Goal: Information Seeking & Learning: Check status

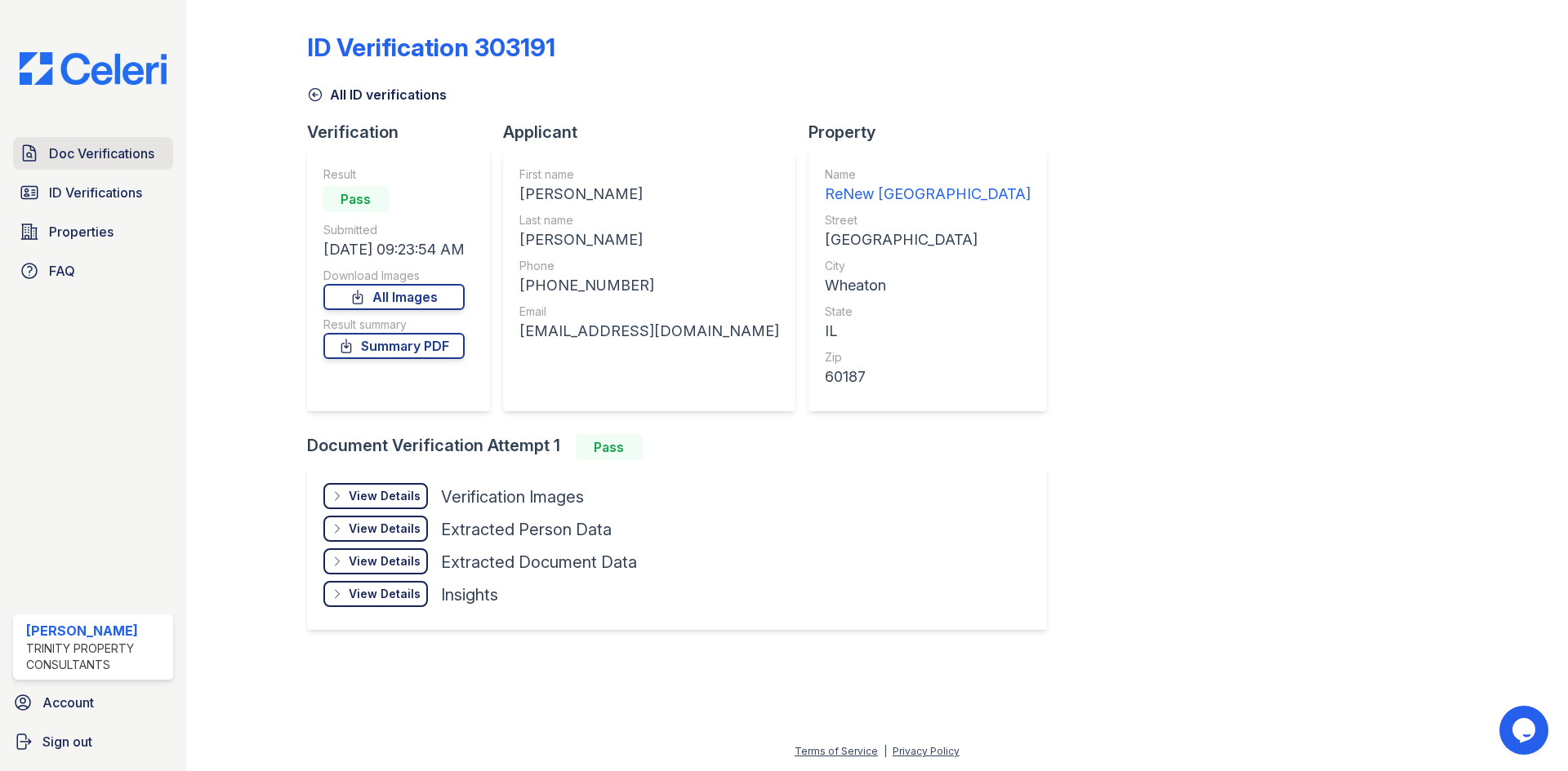
click at [124, 156] on span "Doc Verifications" at bounding box center [101, 153] width 105 height 20
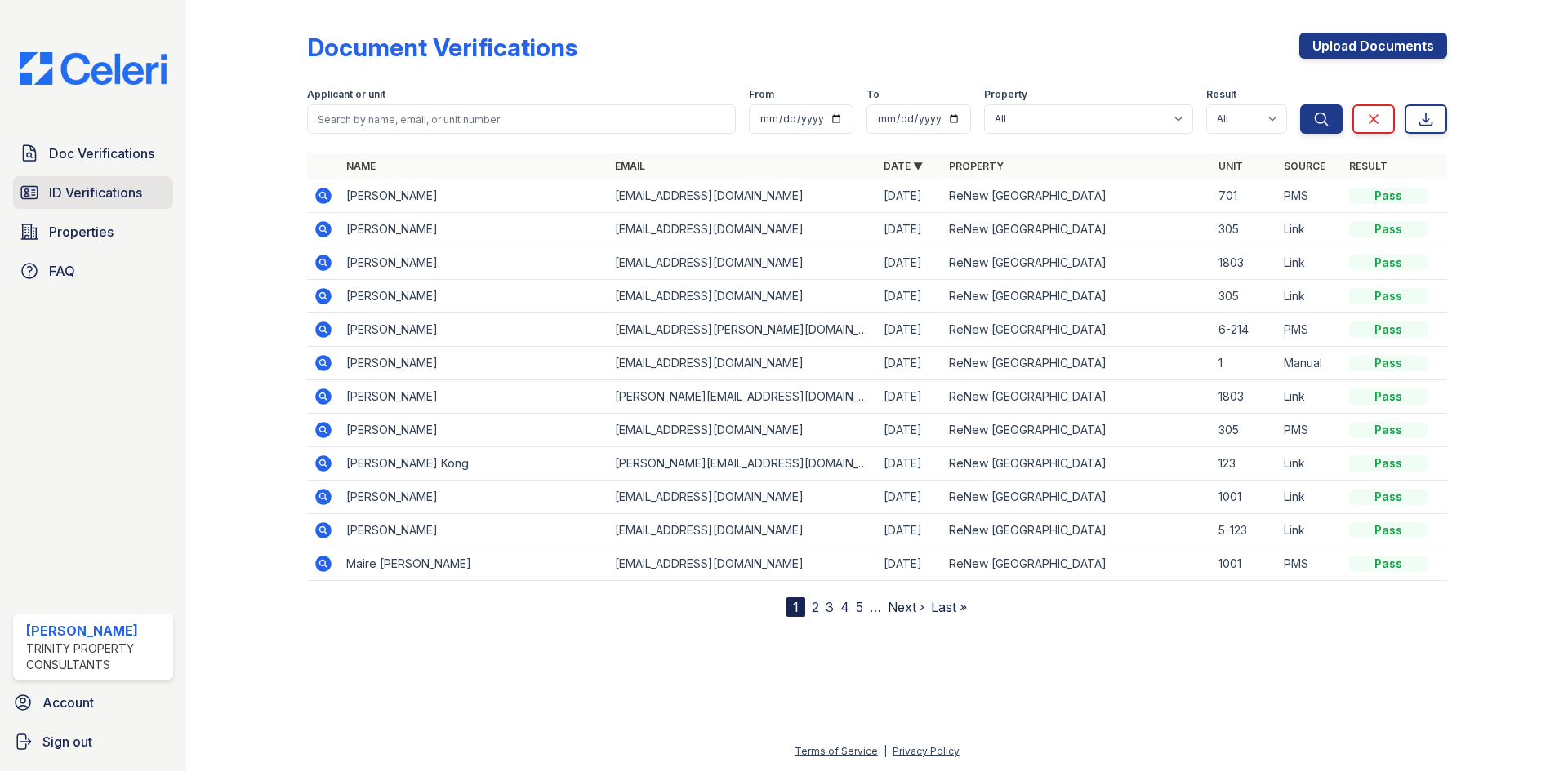
click at [66, 201] on span "ID Verifications" at bounding box center [96, 192] width 93 height 20
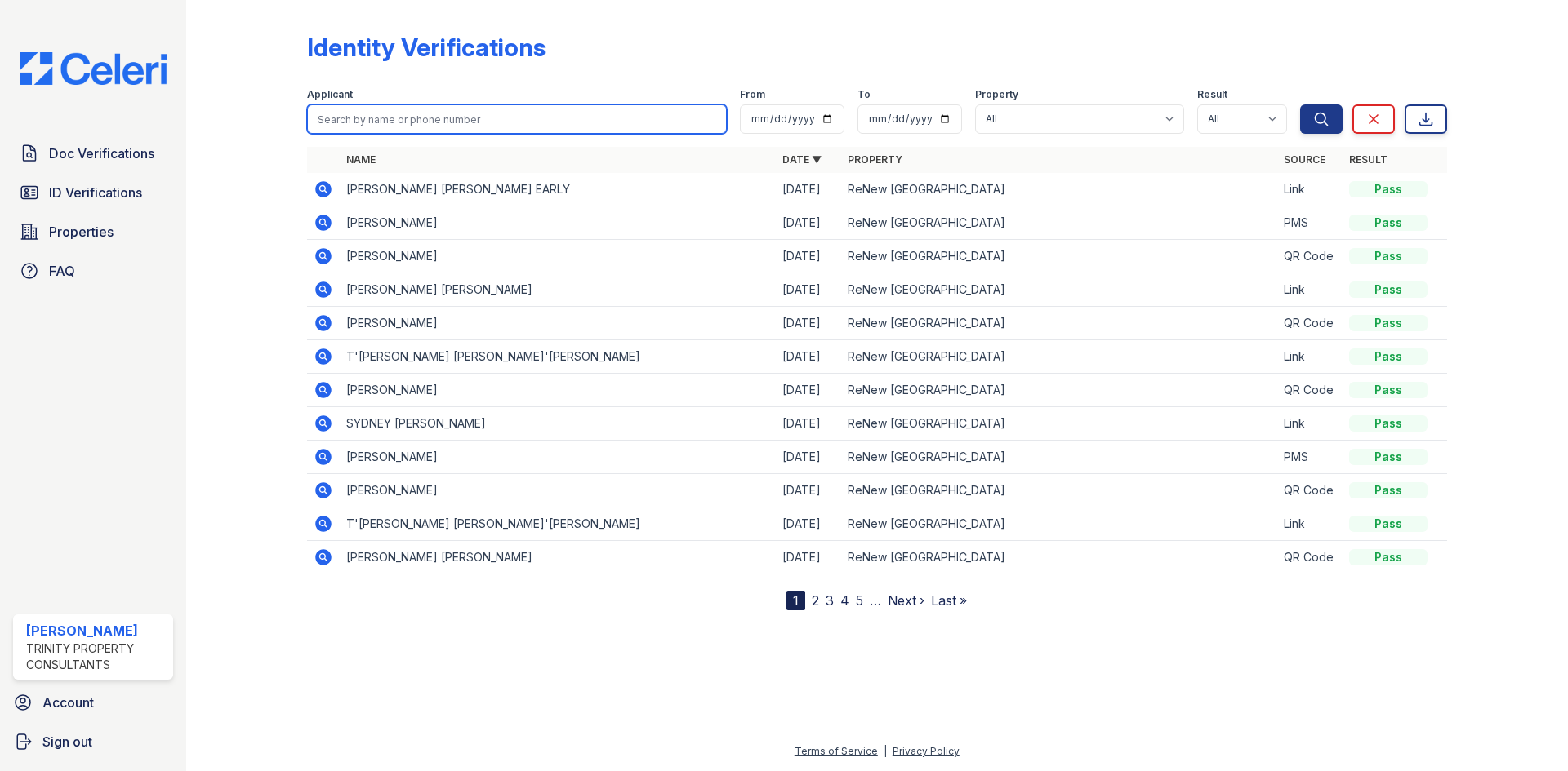
click at [409, 130] on input "search" at bounding box center [517, 119] width 420 height 30
type input "nyguen"
click at [1300, 104] on button "Search" at bounding box center [1322, 119] width 43 height 30
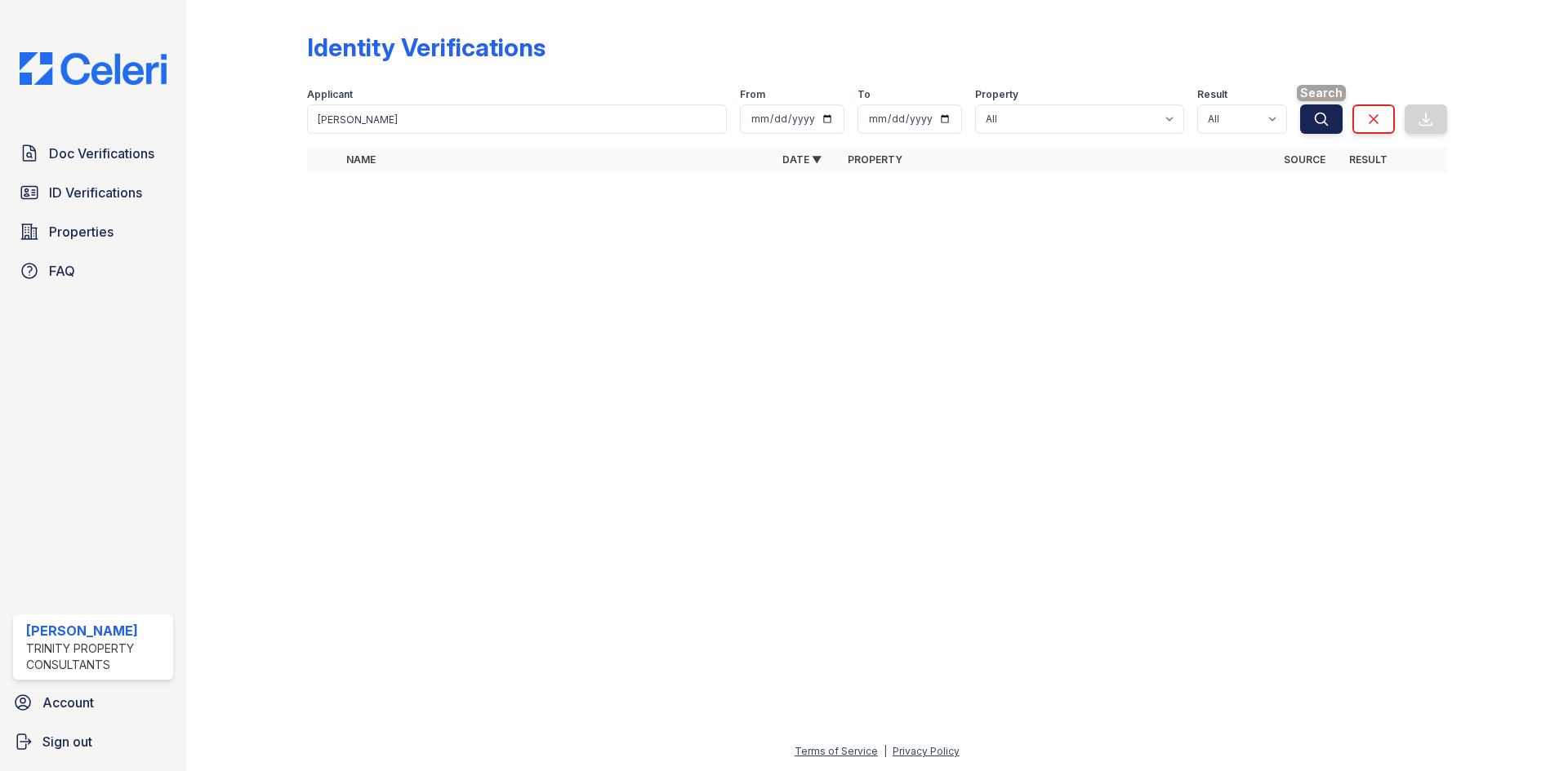
click at [1317, 115] on icon "submit" at bounding box center [1322, 119] width 17 height 17
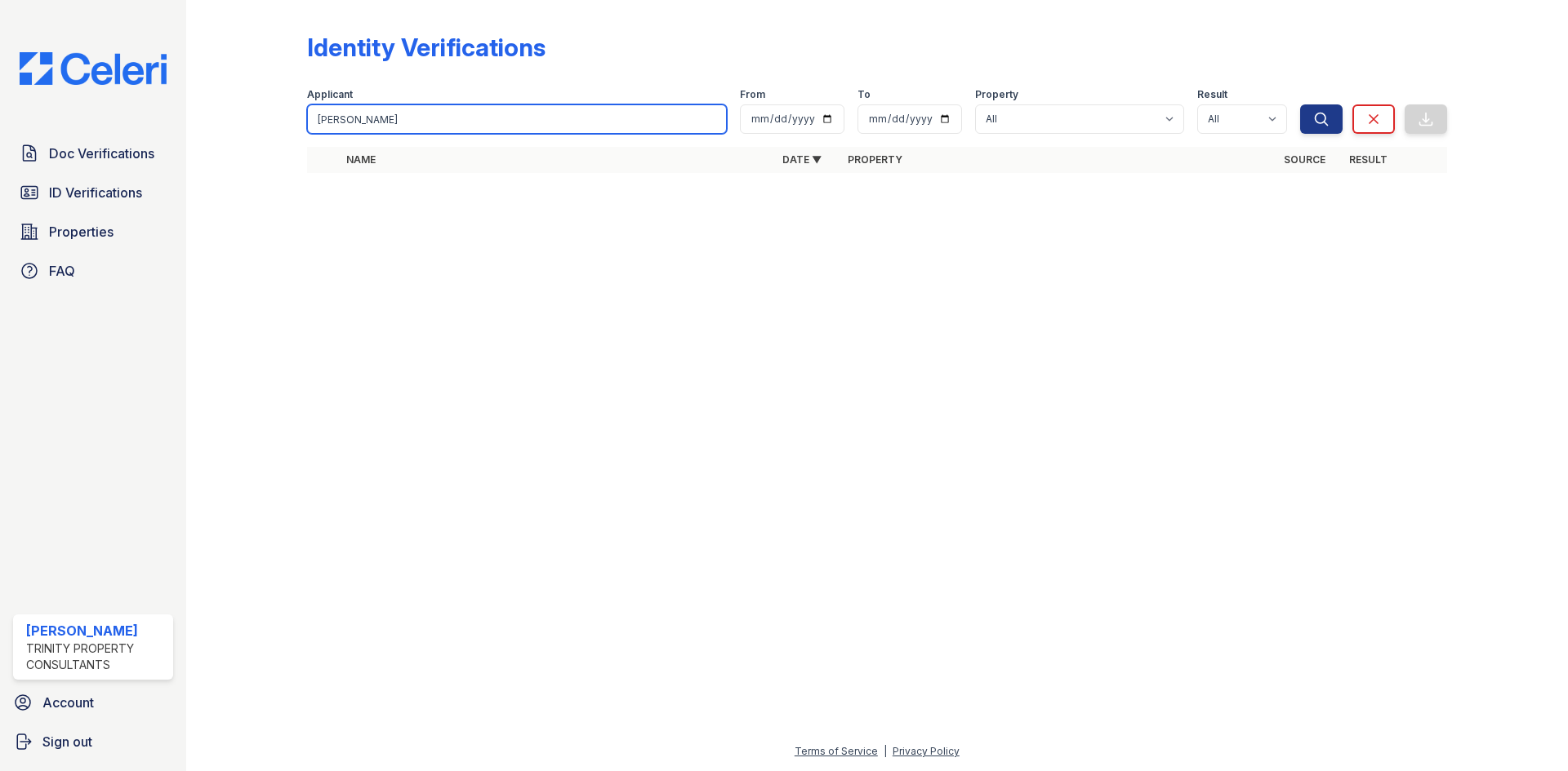
click at [428, 124] on input "nyguen" at bounding box center [517, 119] width 420 height 30
type input "n"
type input "dang"
click at [1300, 104] on button "Search" at bounding box center [1322, 119] width 43 height 30
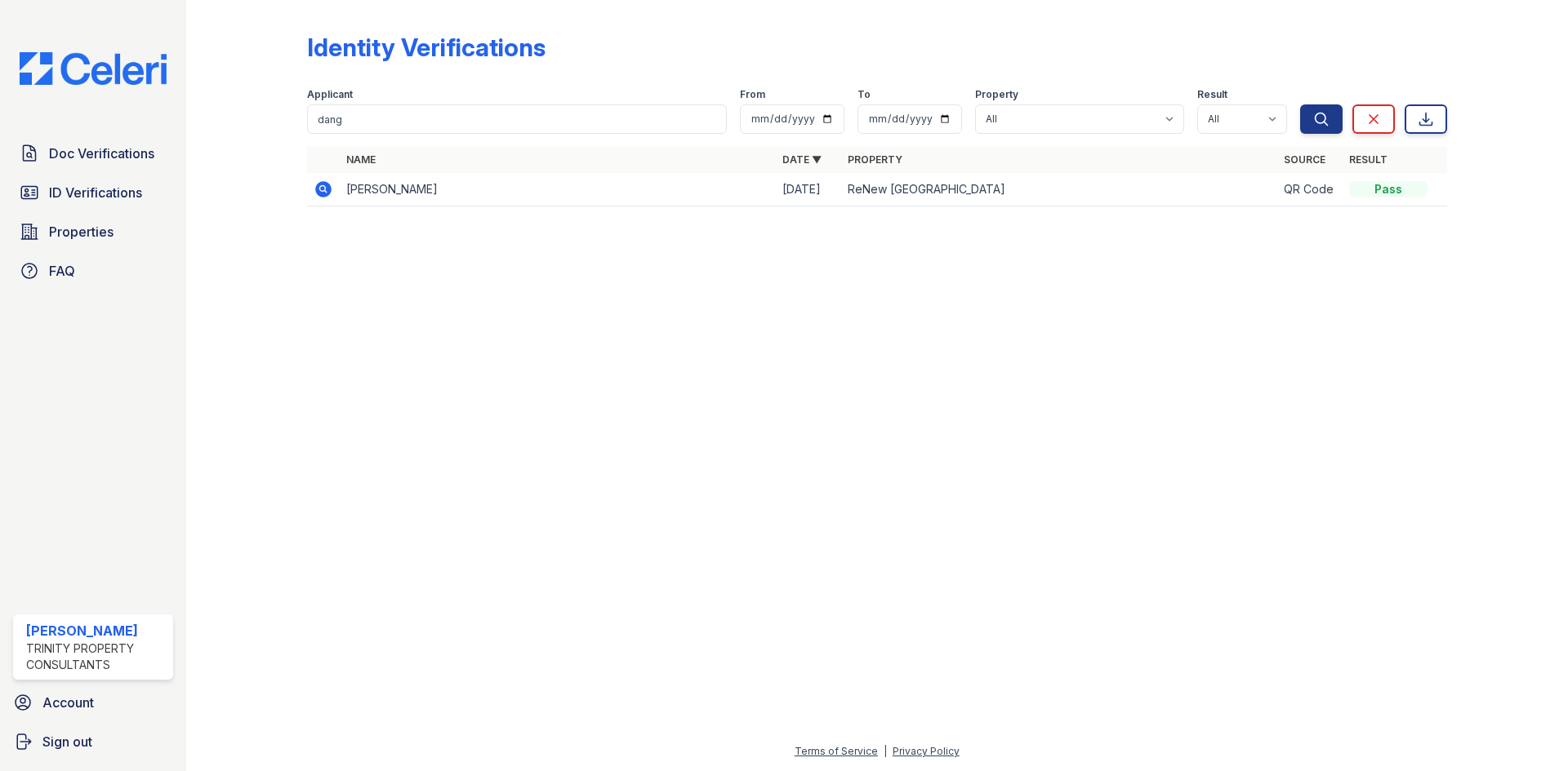
click at [327, 191] on icon at bounding box center [323, 189] width 17 height 17
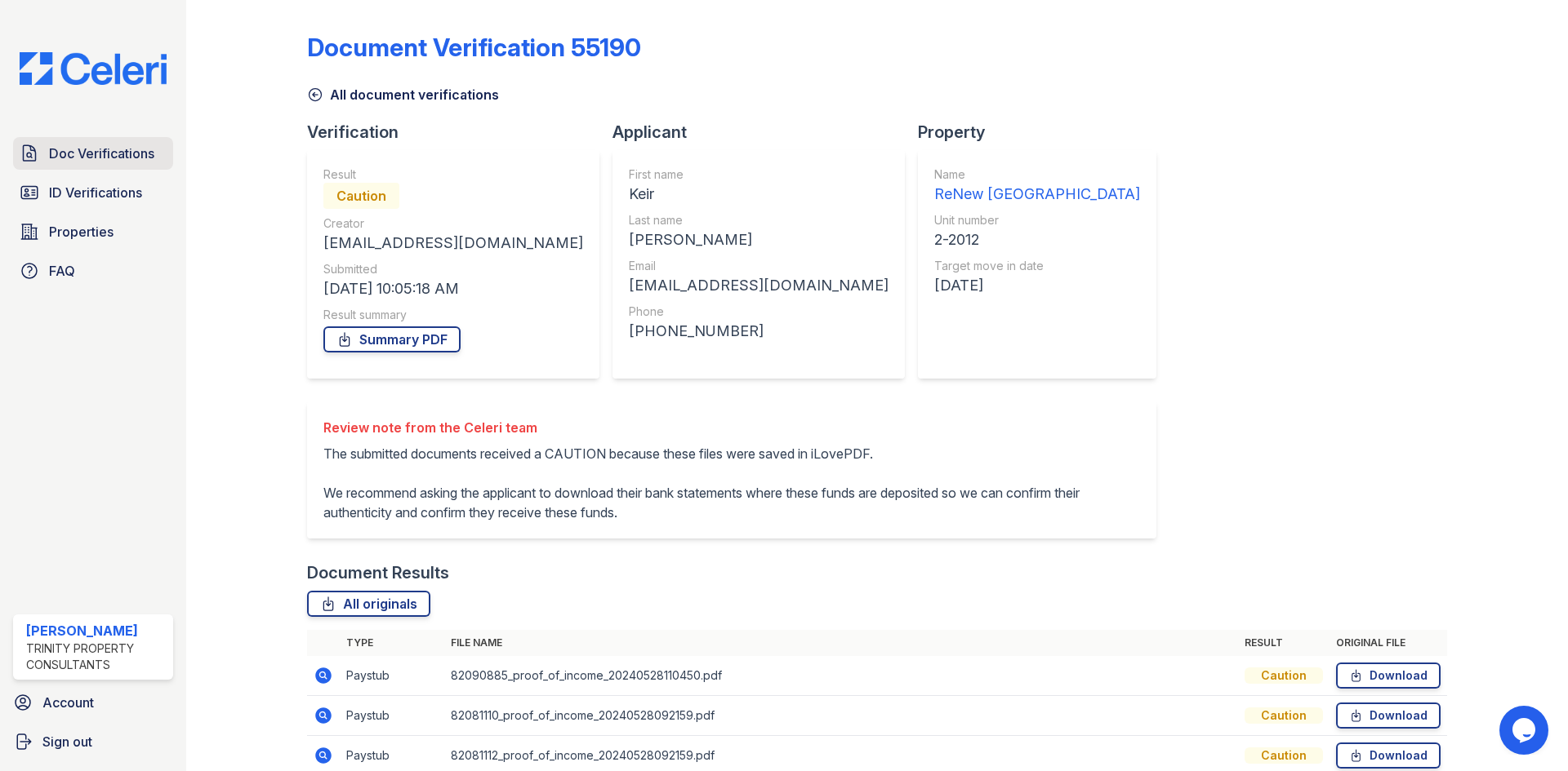
click at [50, 162] on span "Doc Verifications" at bounding box center [101, 153] width 105 height 20
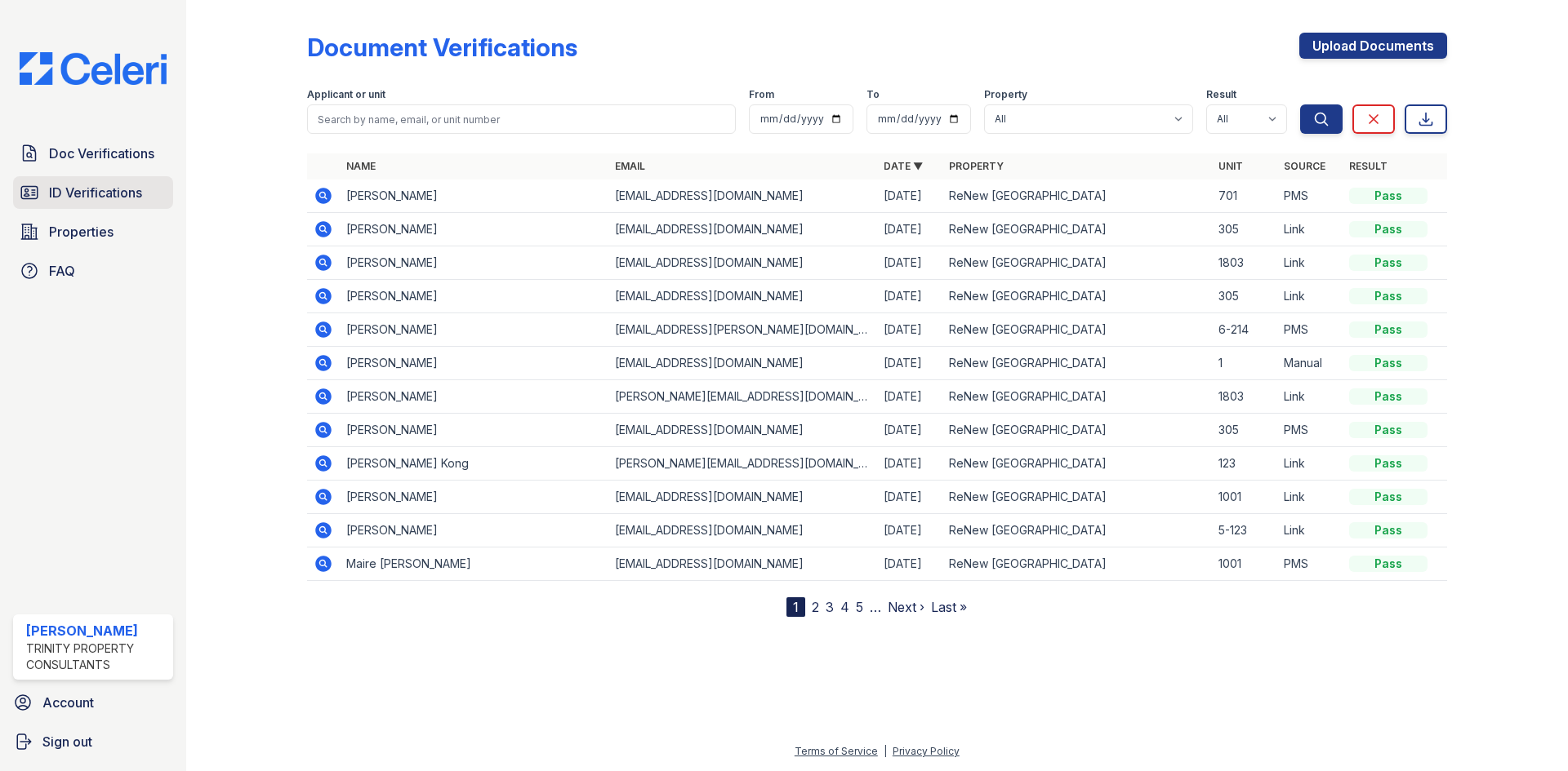
click at [111, 194] on span "ID Verifications" at bounding box center [96, 192] width 93 height 20
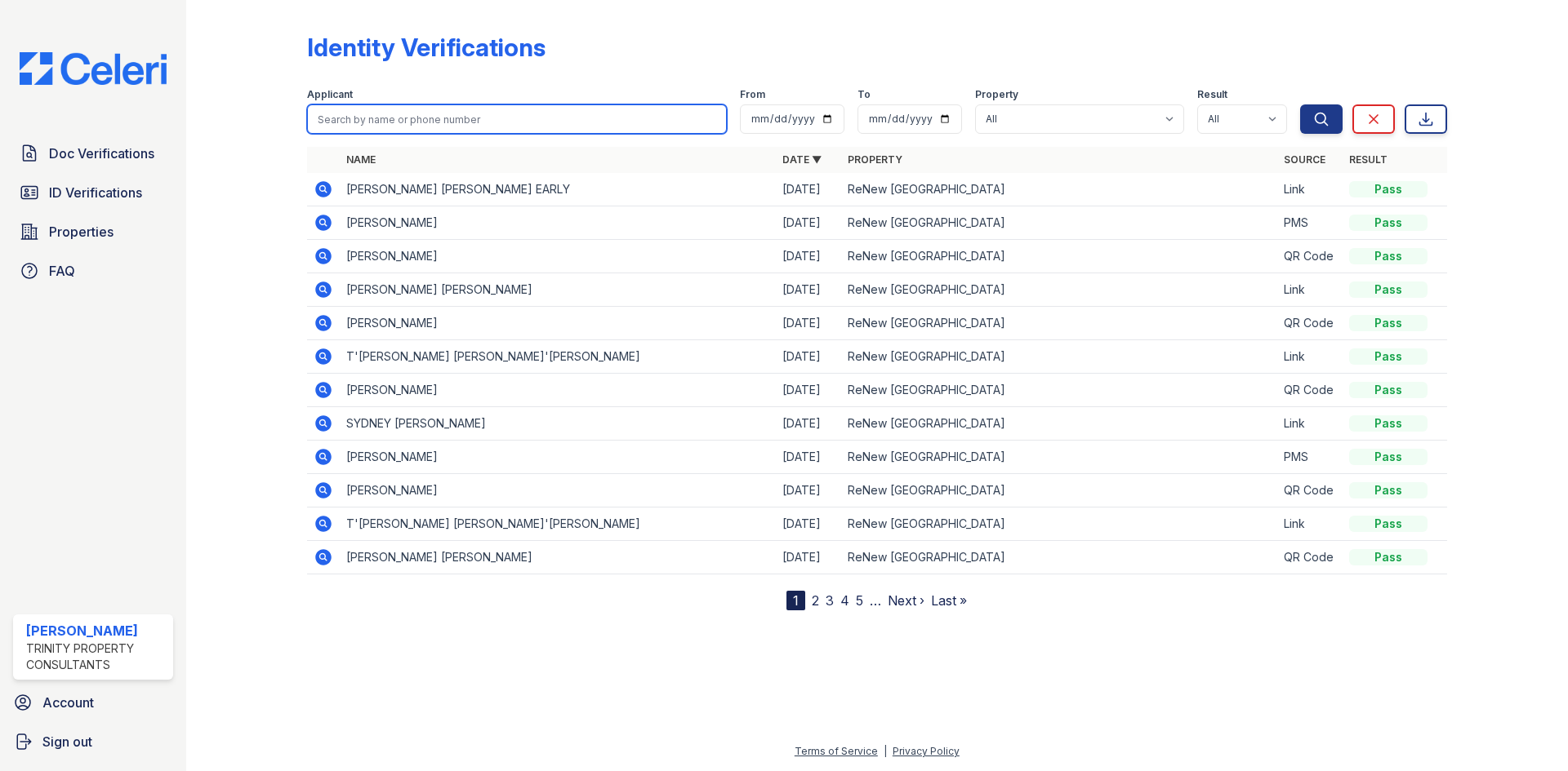
click at [383, 118] on input "search" at bounding box center [517, 119] width 420 height 30
click at [840, 596] on link "4" at bounding box center [845, 601] width 9 height 17
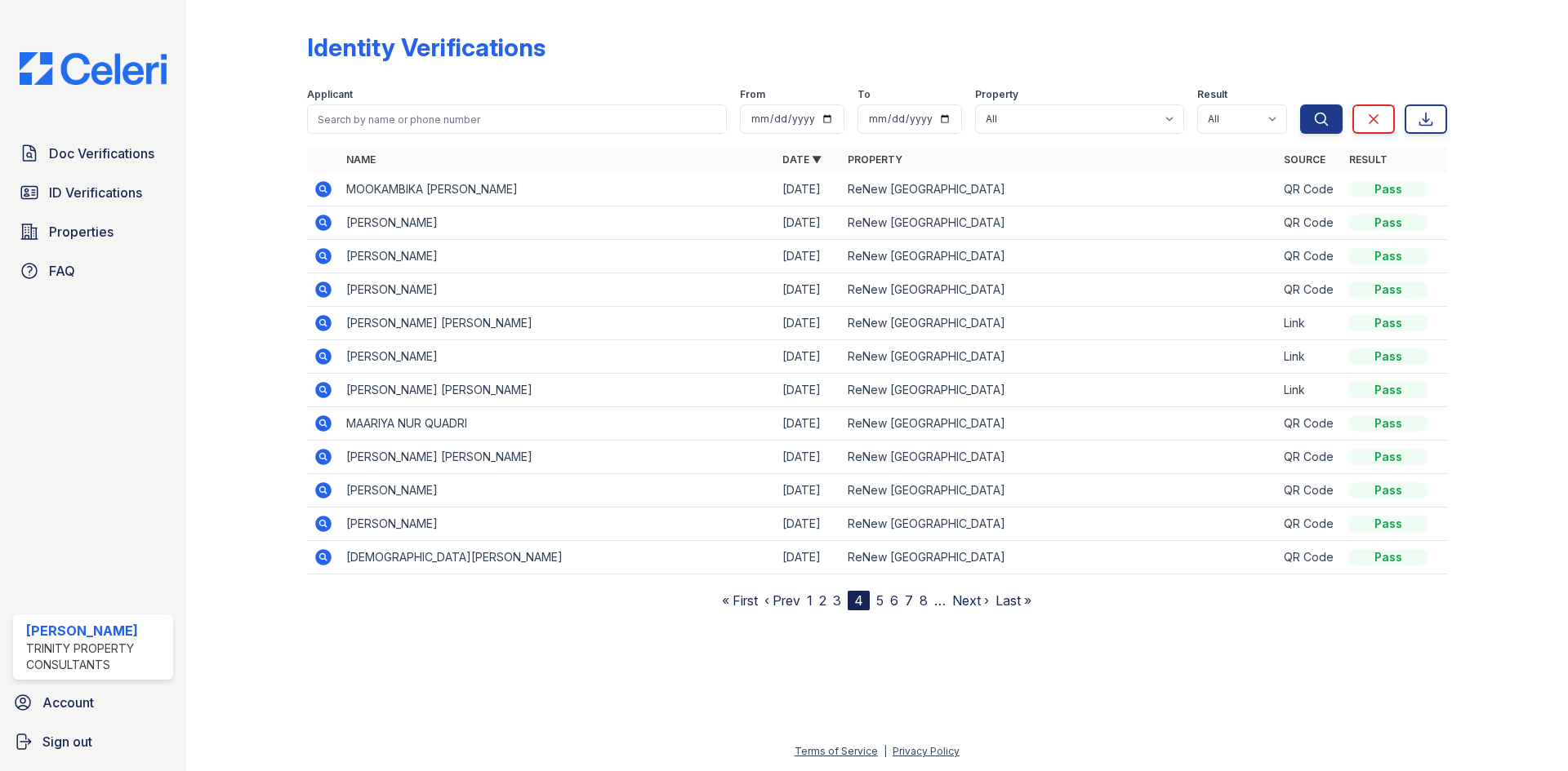
click at [879, 607] on link "5" at bounding box center [880, 601] width 7 height 17
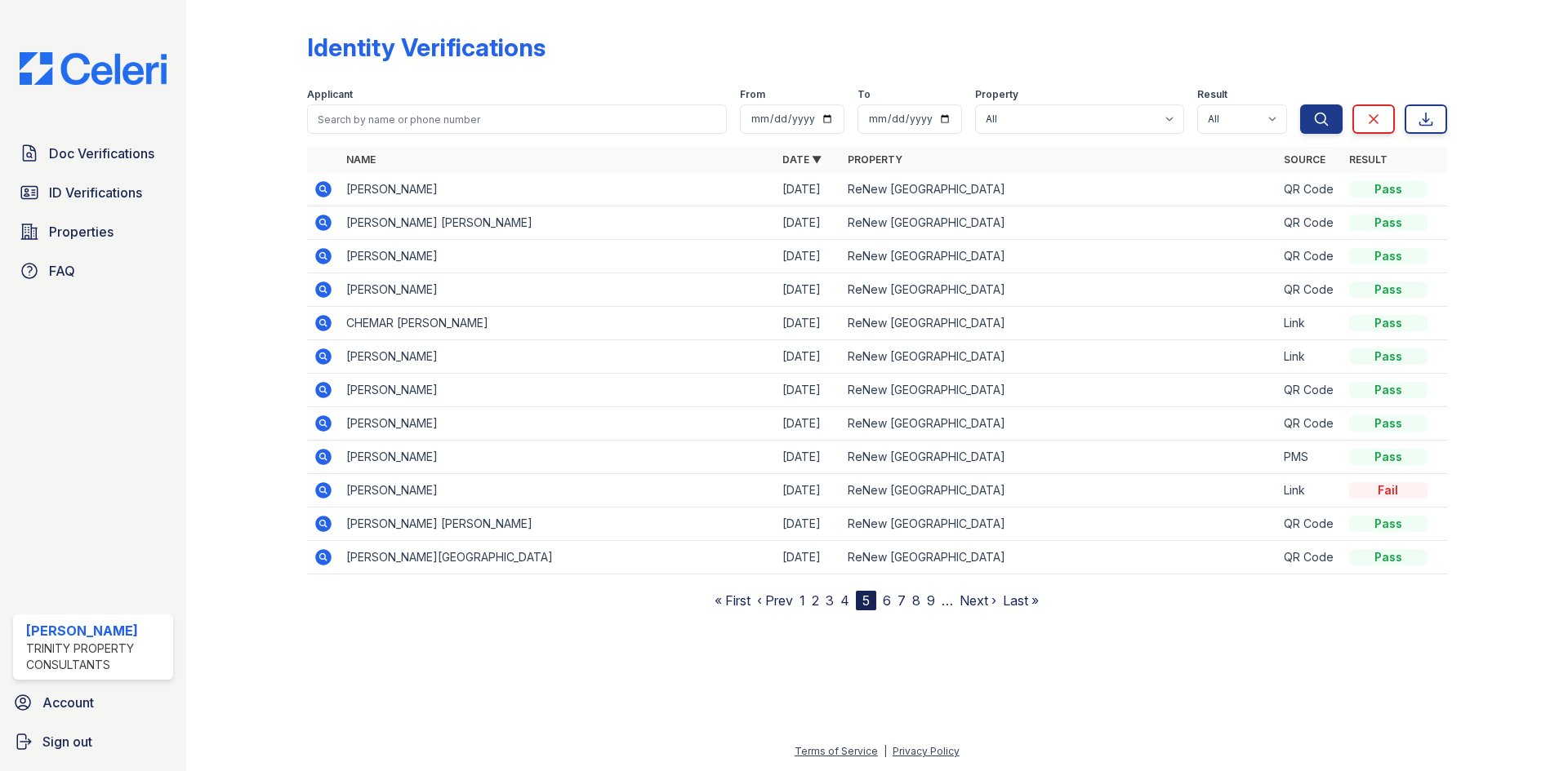
click at [890, 602] on link "6" at bounding box center [887, 601] width 8 height 17
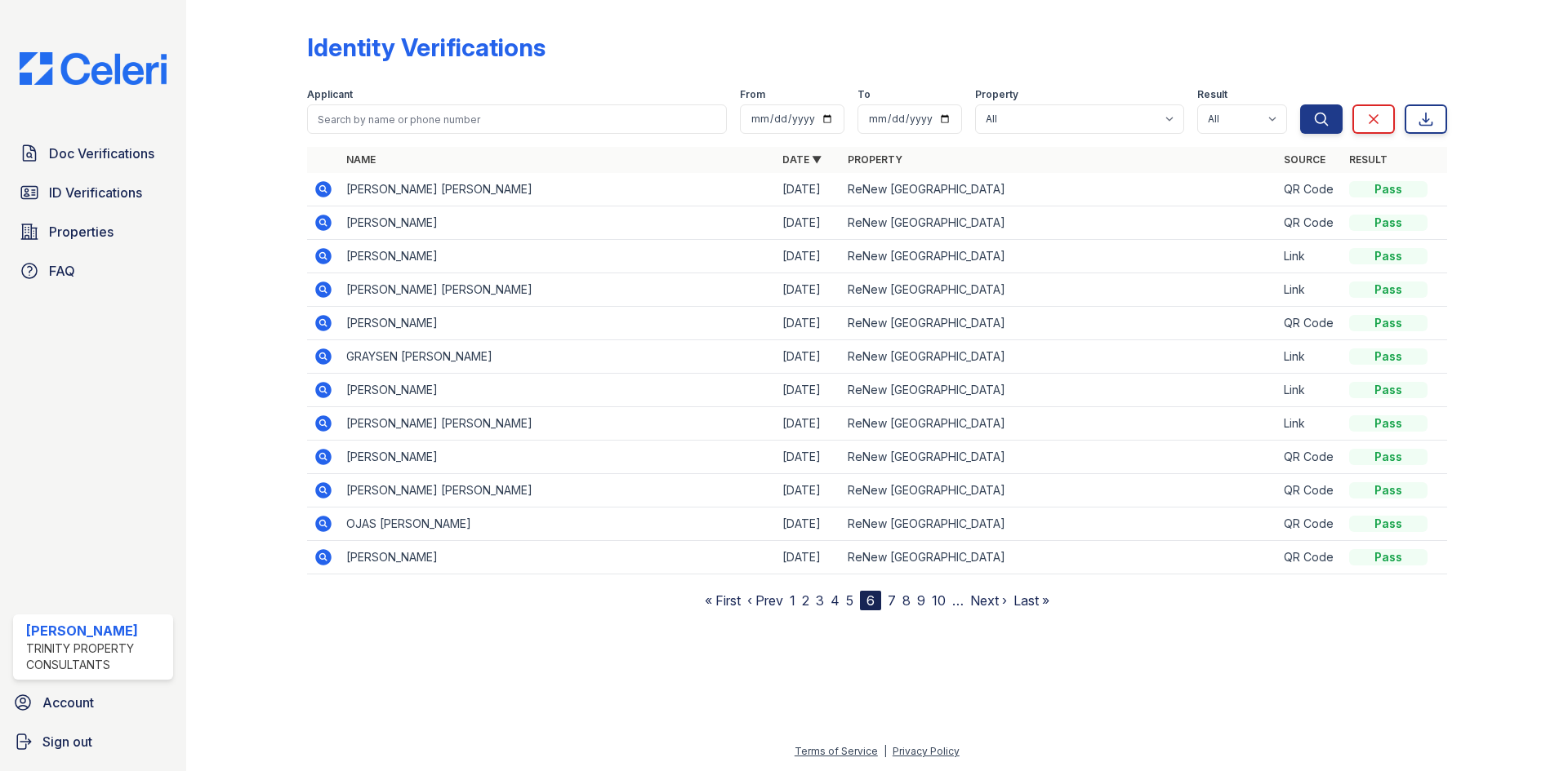
click at [892, 598] on link "7" at bounding box center [891, 601] width 8 height 17
click at [898, 601] on link "8" at bounding box center [893, 601] width 8 height 17
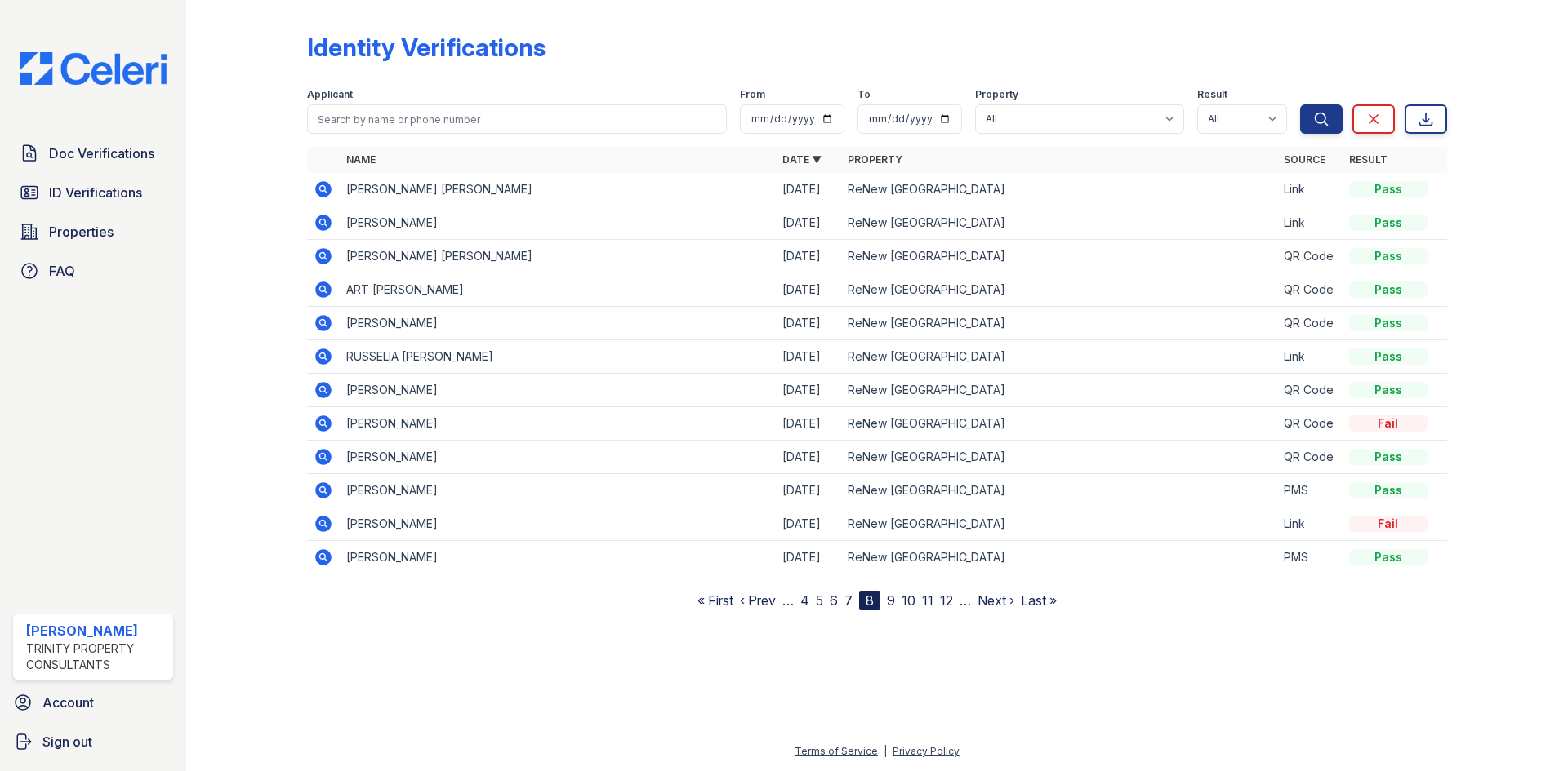
click at [896, 601] on nav "« First ‹ Prev … 4 5 6 7 8 9 10 11 12 … Next › Last »" at bounding box center [876, 600] width 360 height 20
click at [891, 603] on link "9" at bounding box center [890, 601] width 8 height 17
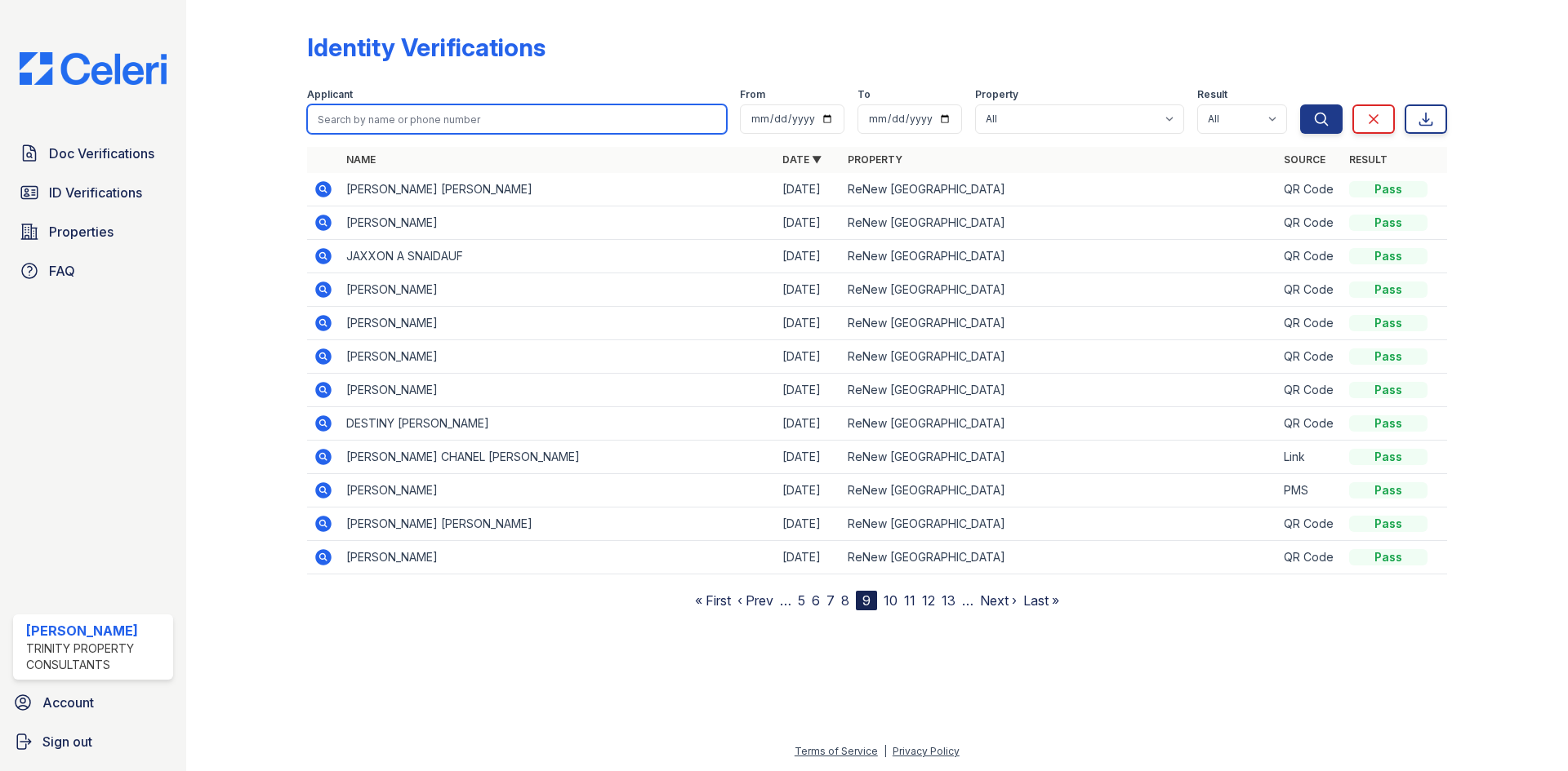
click at [337, 108] on input "search" at bounding box center [517, 119] width 420 height 30
type input "ojis"
click at [1300, 104] on button "Search" at bounding box center [1322, 119] width 43 height 30
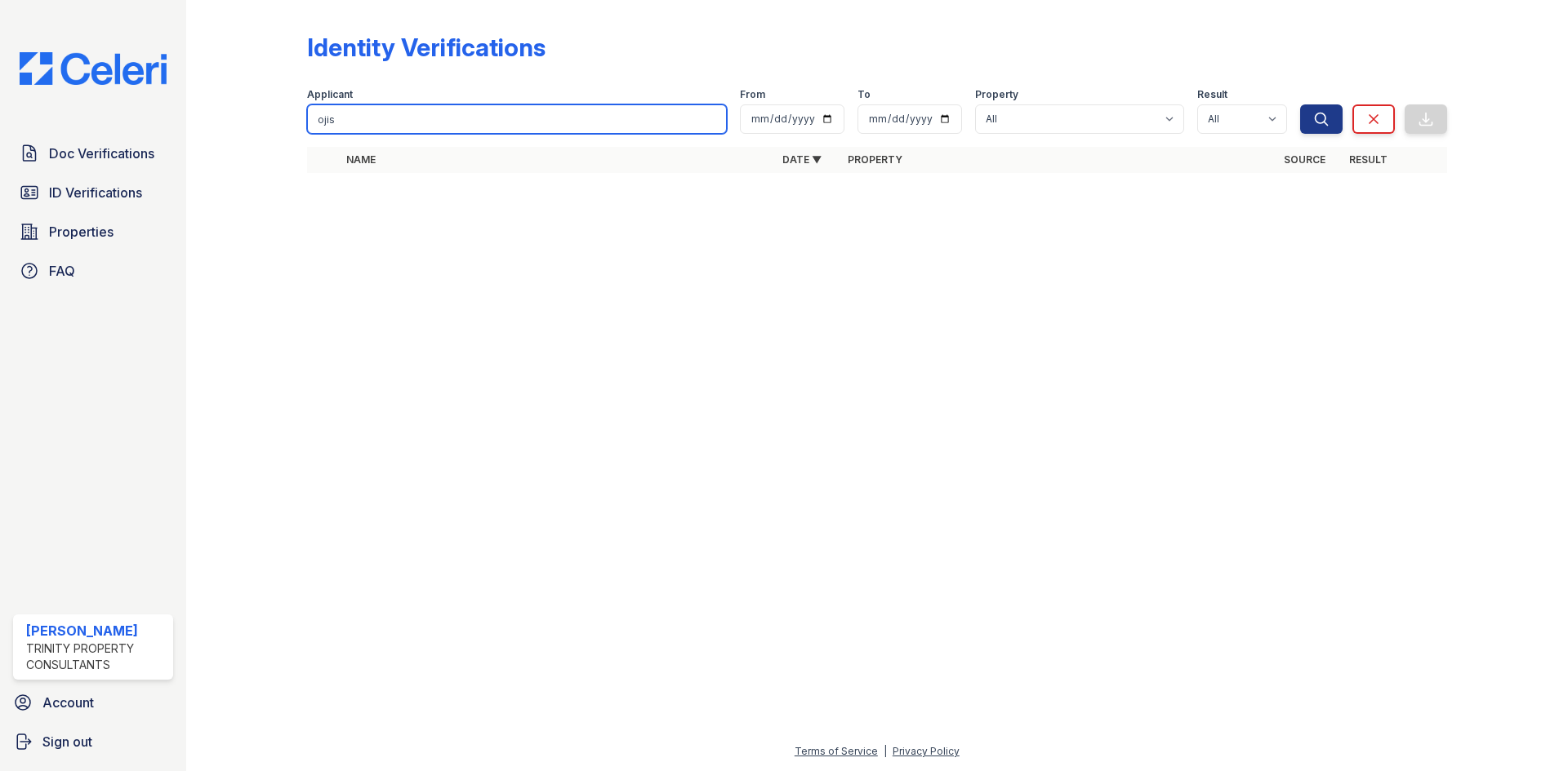
drag, startPoint x: 321, startPoint y: 122, endPoint x: 280, endPoint y: 118, distance: 41.2
click at [280, 118] on div "Identity Verifications Filter Applicant ojis From To Property All ReNew Wheaton…" at bounding box center [876, 108] width 1329 height 216
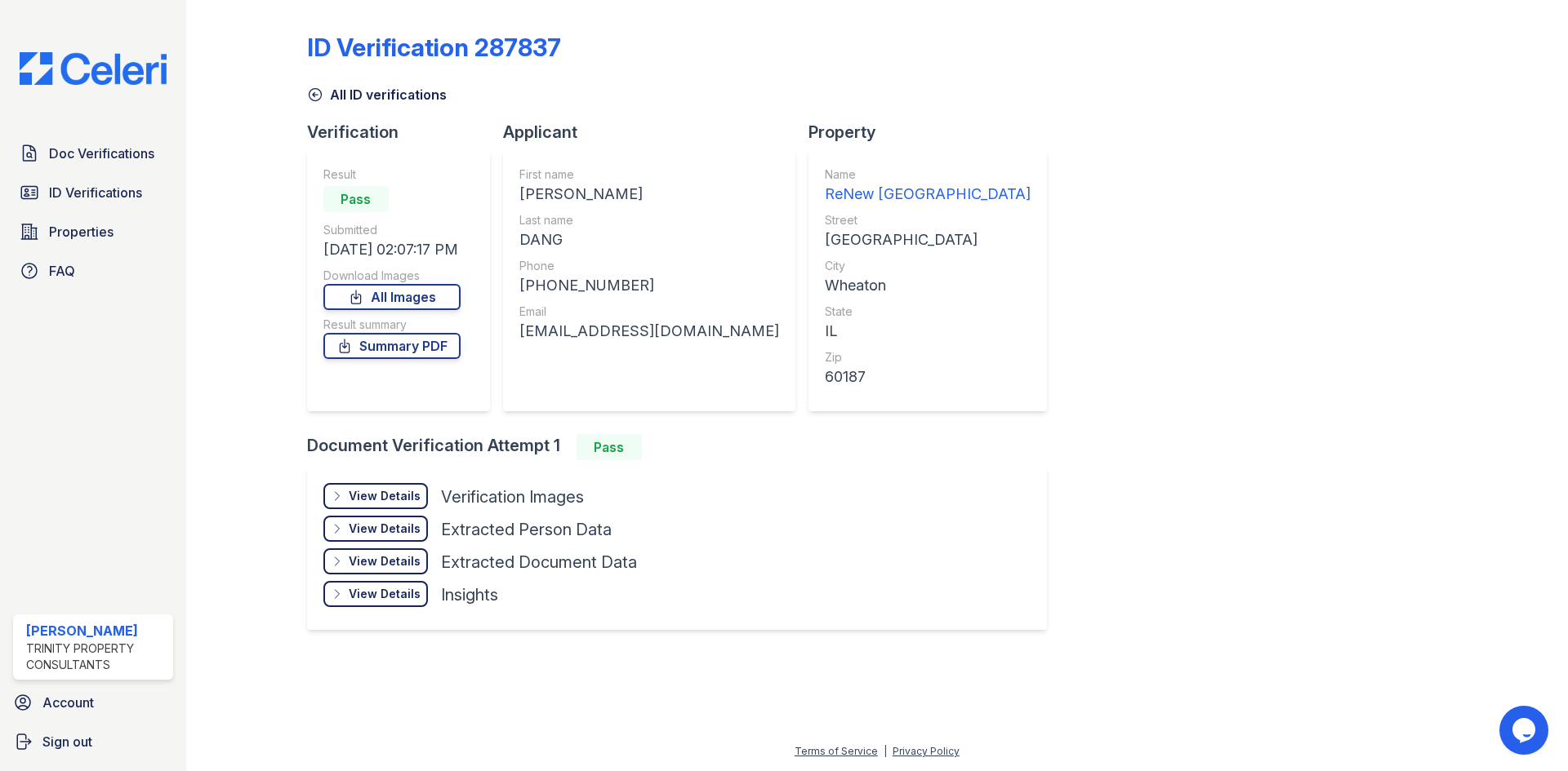
click at [401, 504] on div "View Details Details" at bounding box center [376, 496] width 104 height 26
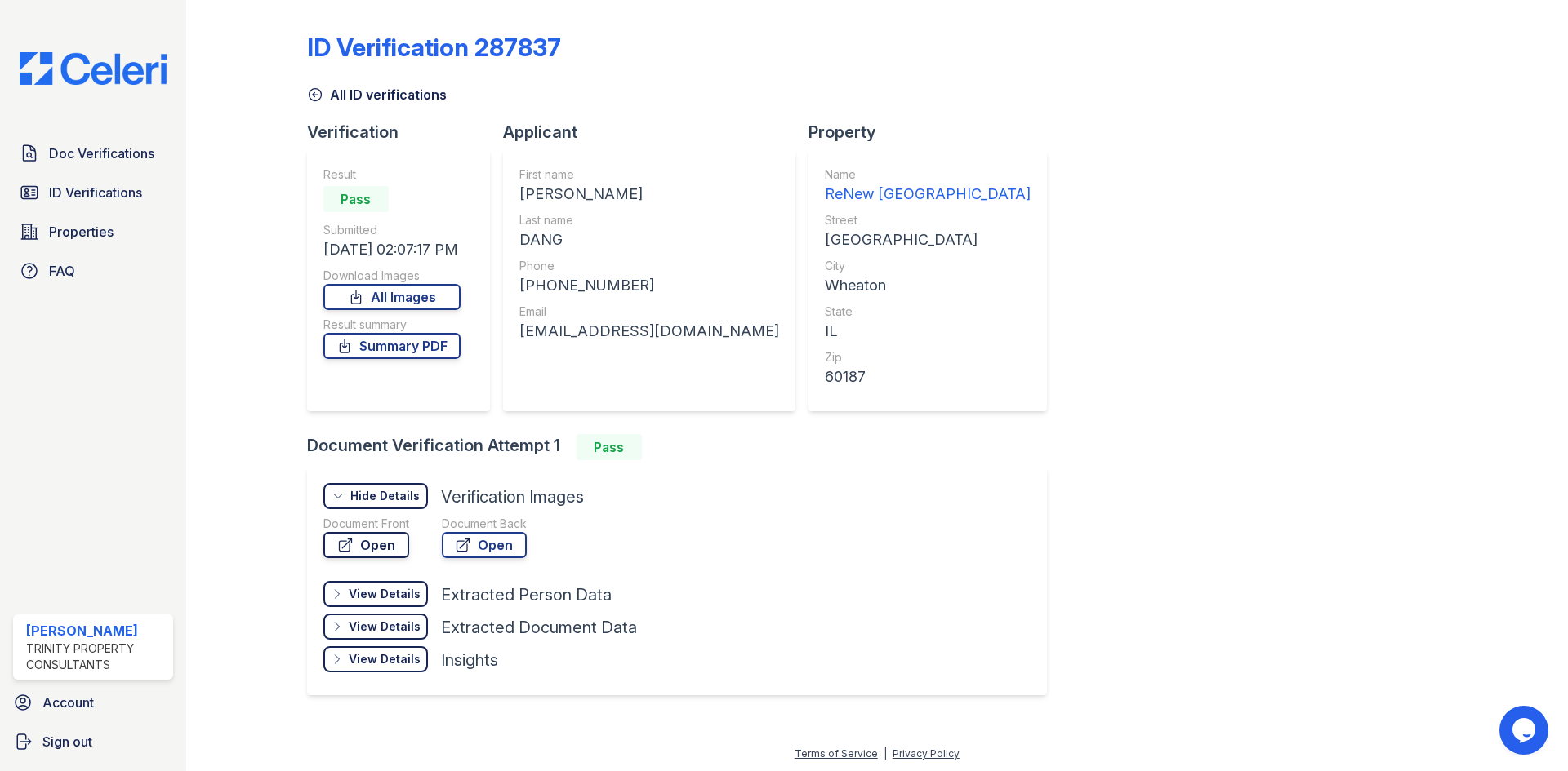
click at [376, 543] on link "Open" at bounding box center [366, 545] width 86 height 26
click at [318, 96] on icon at bounding box center [315, 95] width 17 height 17
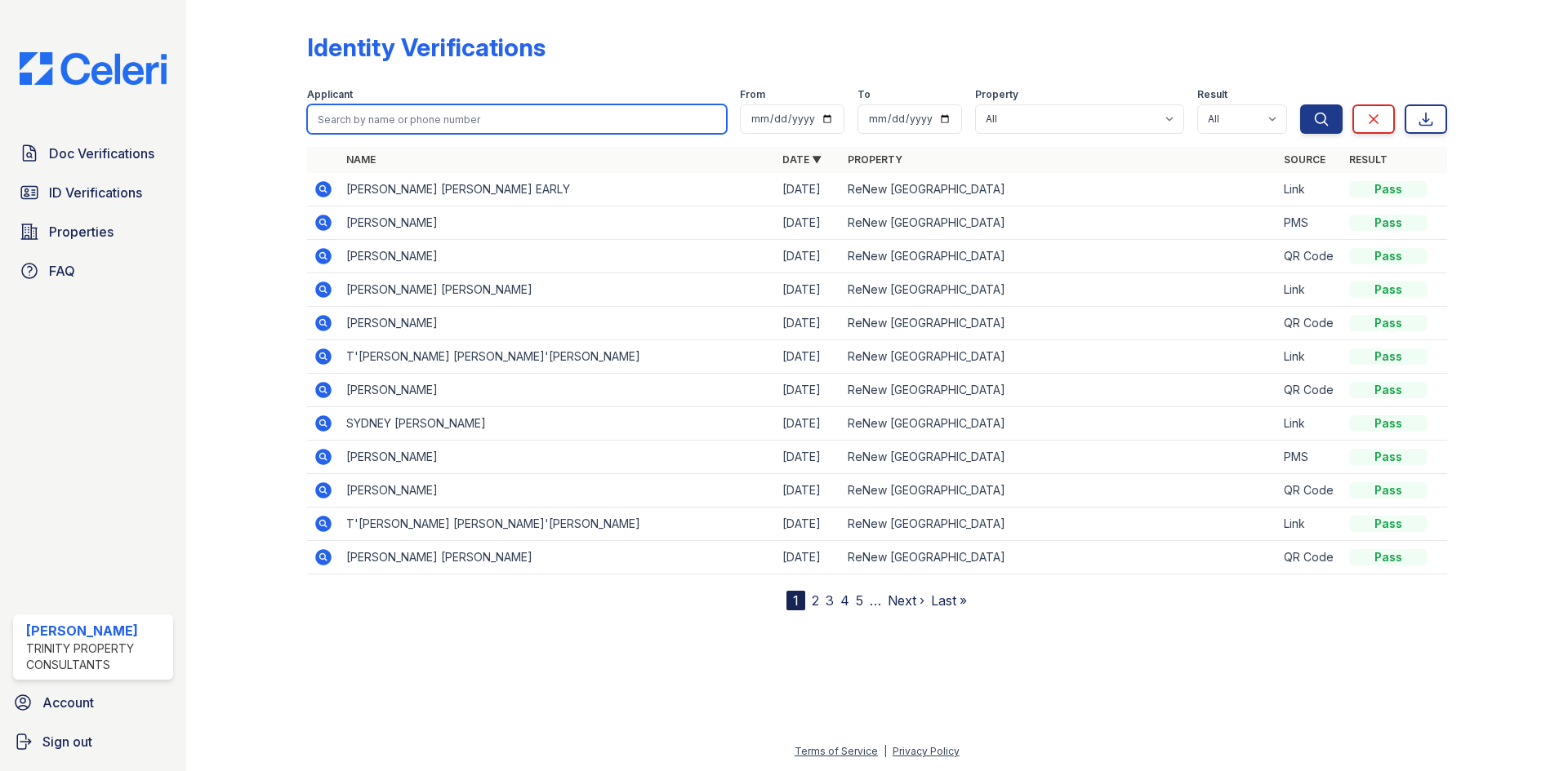
click at [417, 129] on input "search" at bounding box center [517, 119] width 420 height 30
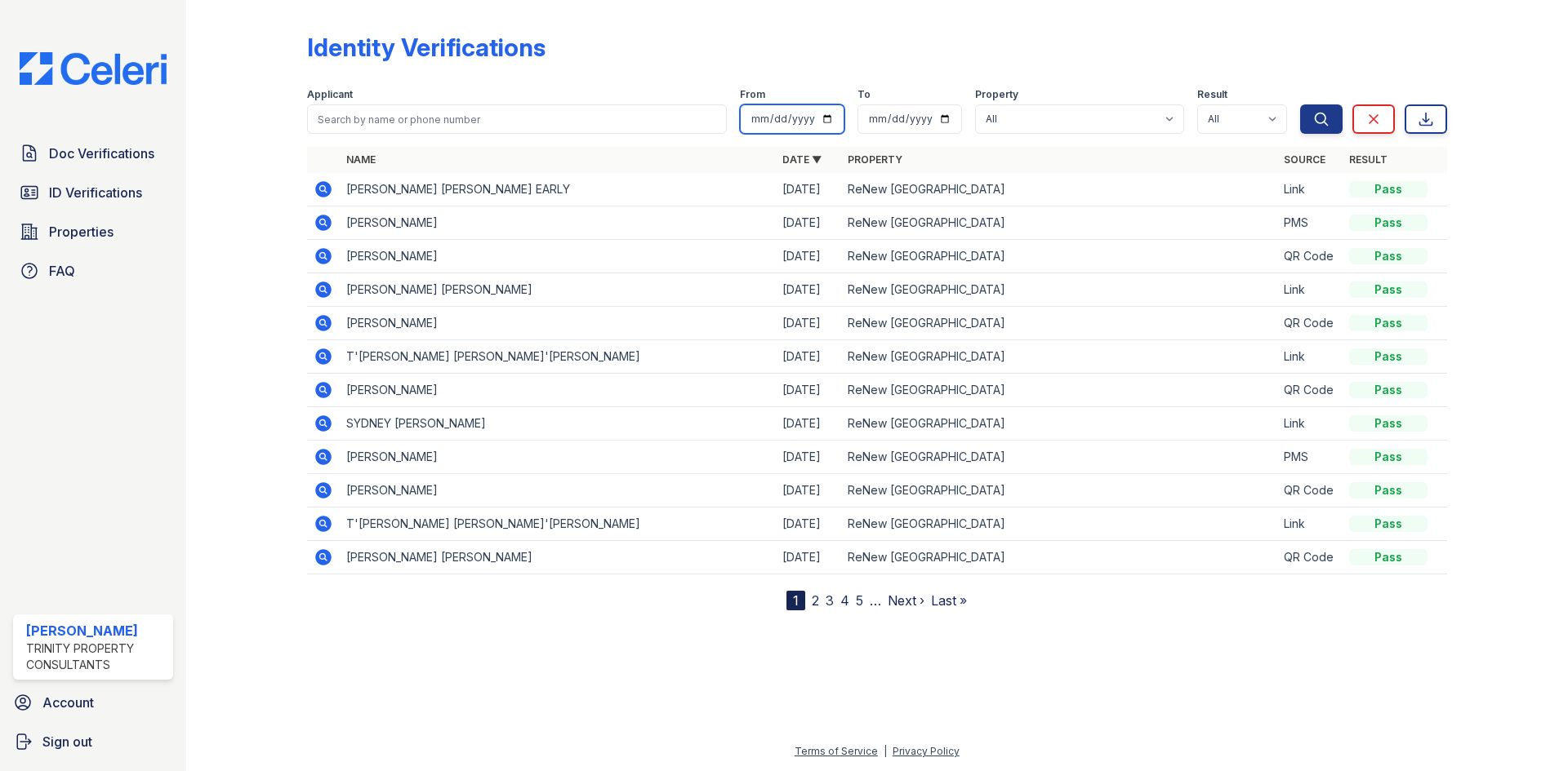
click at [801, 124] on input "date" at bounding box center [792, 119] width 104 height 30
drag, startPoint x: 846, startPoint y: 113, endPoint x: 889, endPoint y: 120, distance: 43.6
click at [848, 113] on div "Applicant From To Property All ReNew Wheaton Center Result All Pass Fail Cautio…" at bounding box center [803, 108] width 993 height 52
click at [953, 131] on input "date" at bounding box center [909, 119] width 104 height 30
click at [833, 121] on input "date" at bounding box center [792, 119] width 104 height 30
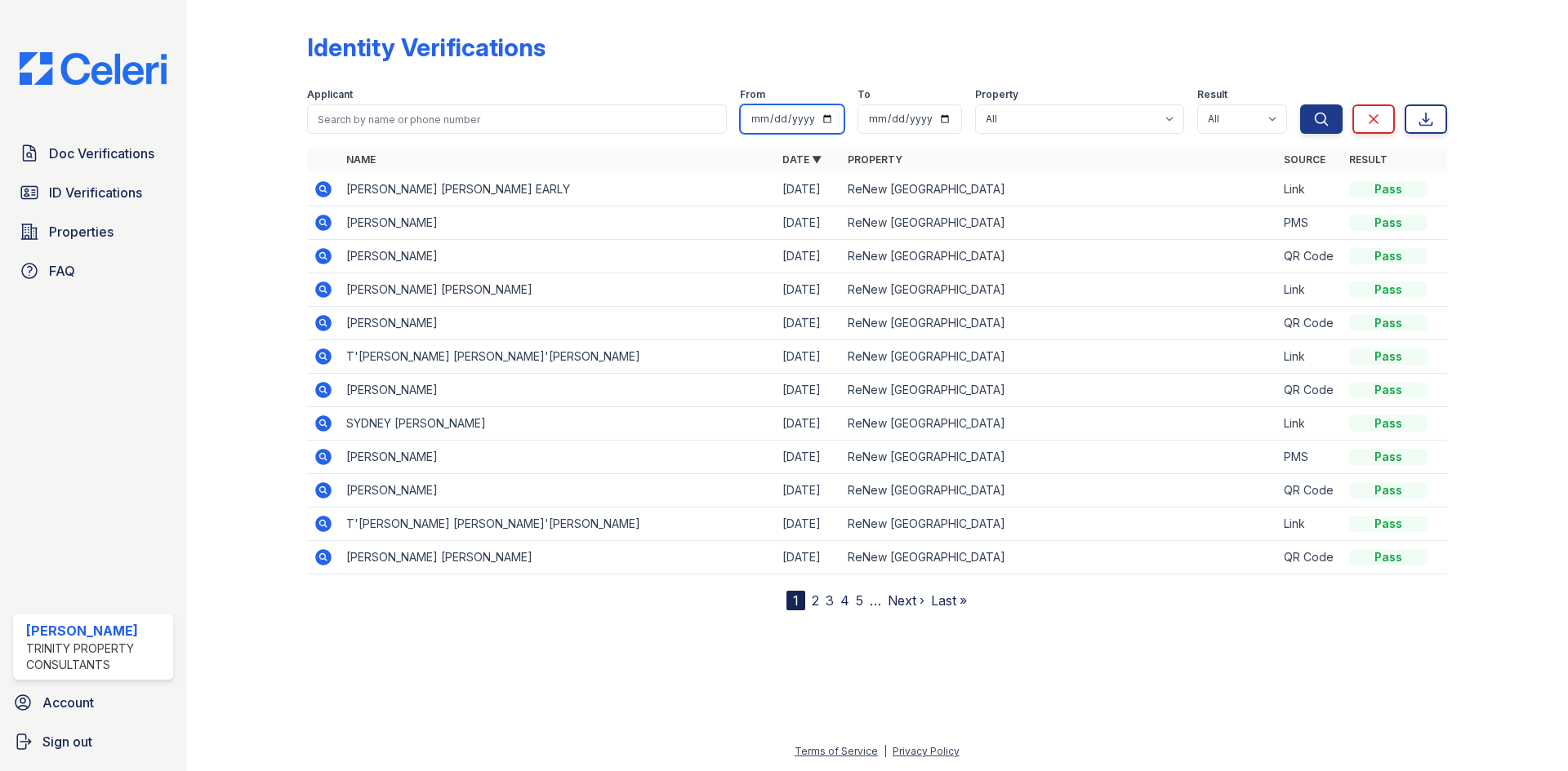
type input "2025-08-11"
click at [1315, 122] on icon "submit" at bounding box center [1320, 118] width 12 height 12
click at [948, 116] on input "date" at bounding box center [909, 119] width 104 height 30
type input "2025-08-12"
click at [1309, 119] on button "Search" at bounding box center [1322, 119] width 43 height 30
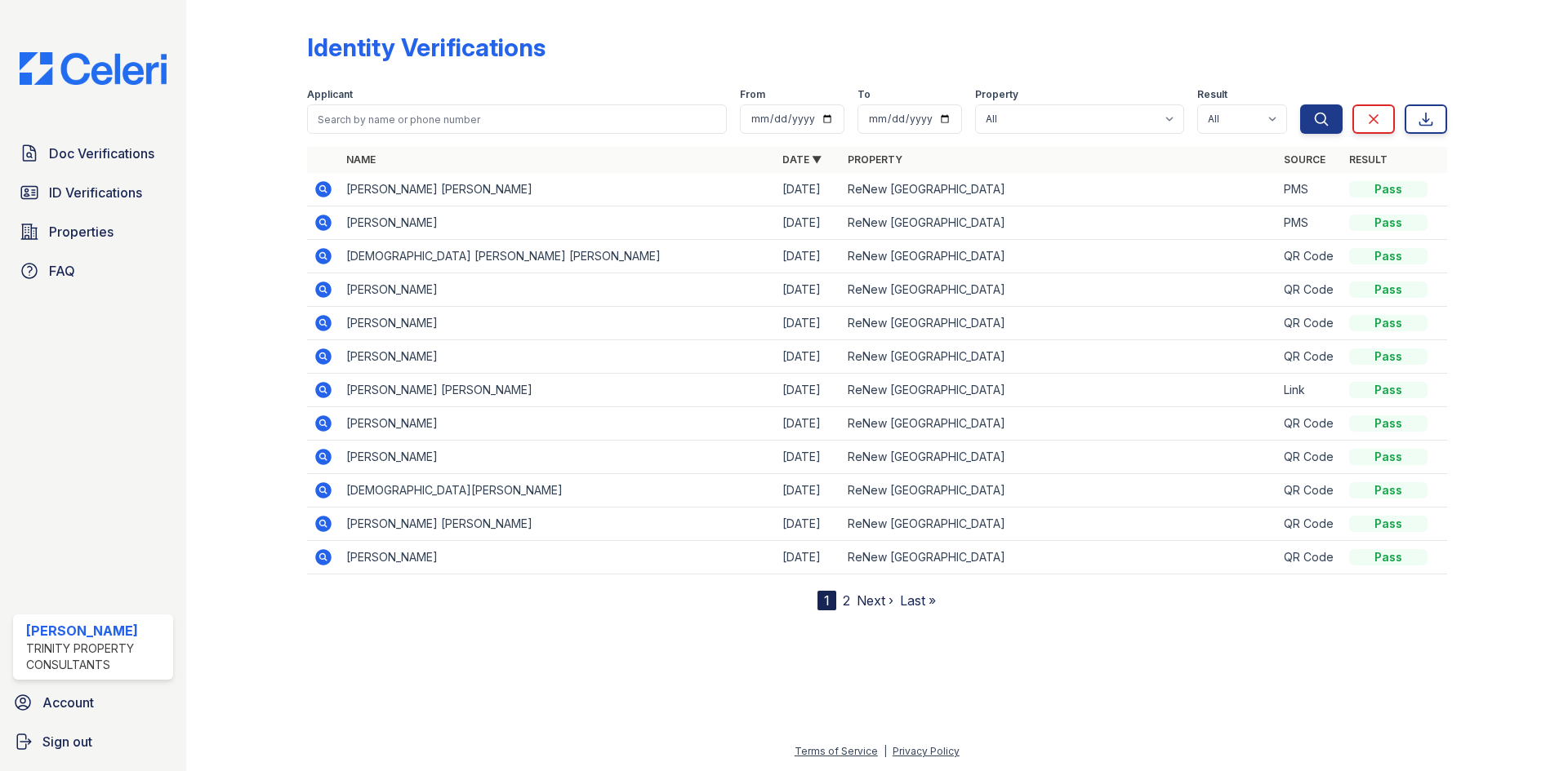
click at [328, 253] on icon at bounding box center [323, 256] width 17 height 17
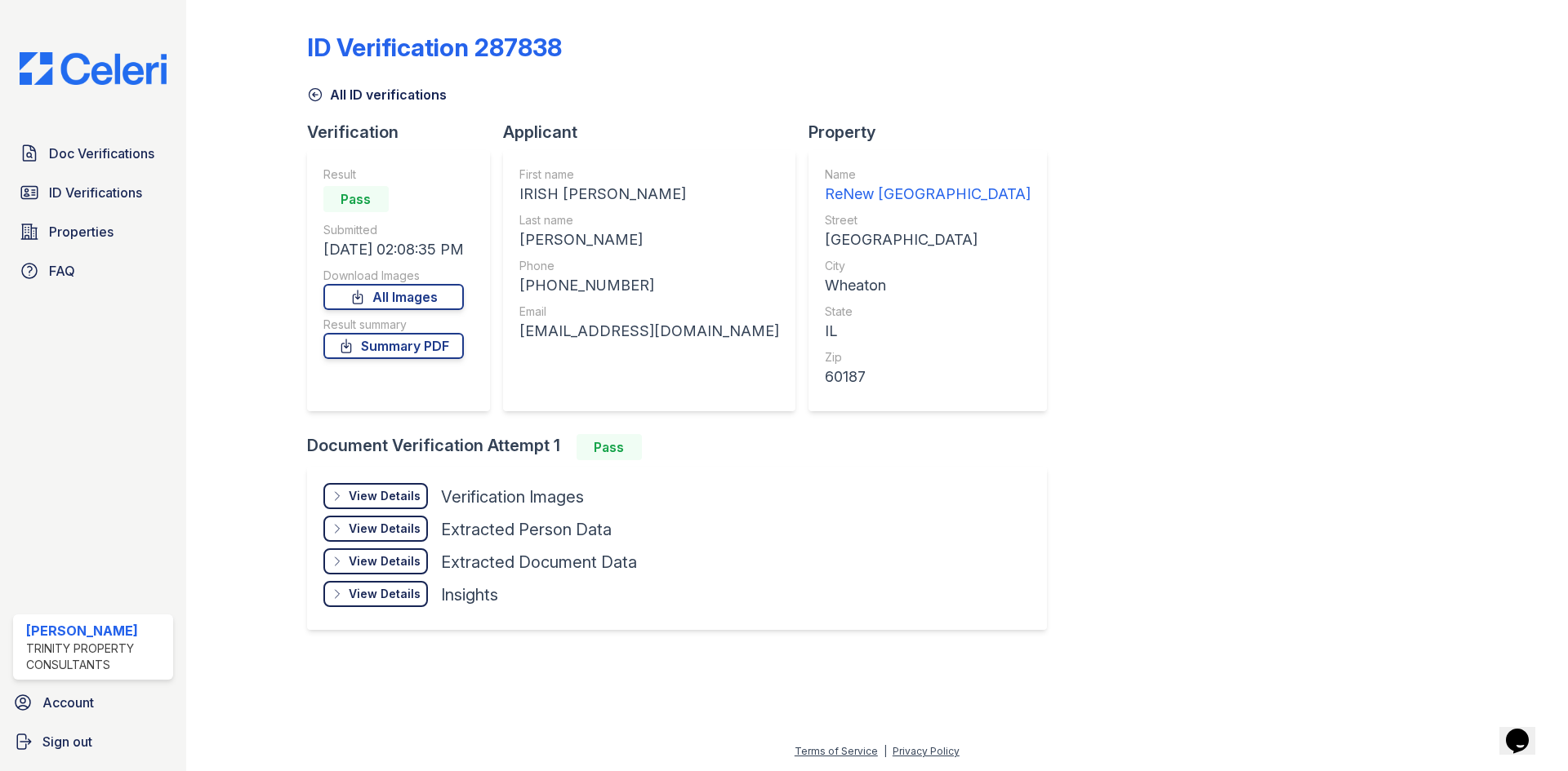
click at [400, 523] on div "View Details" at bounding box center [384, 529] width 72 height 17
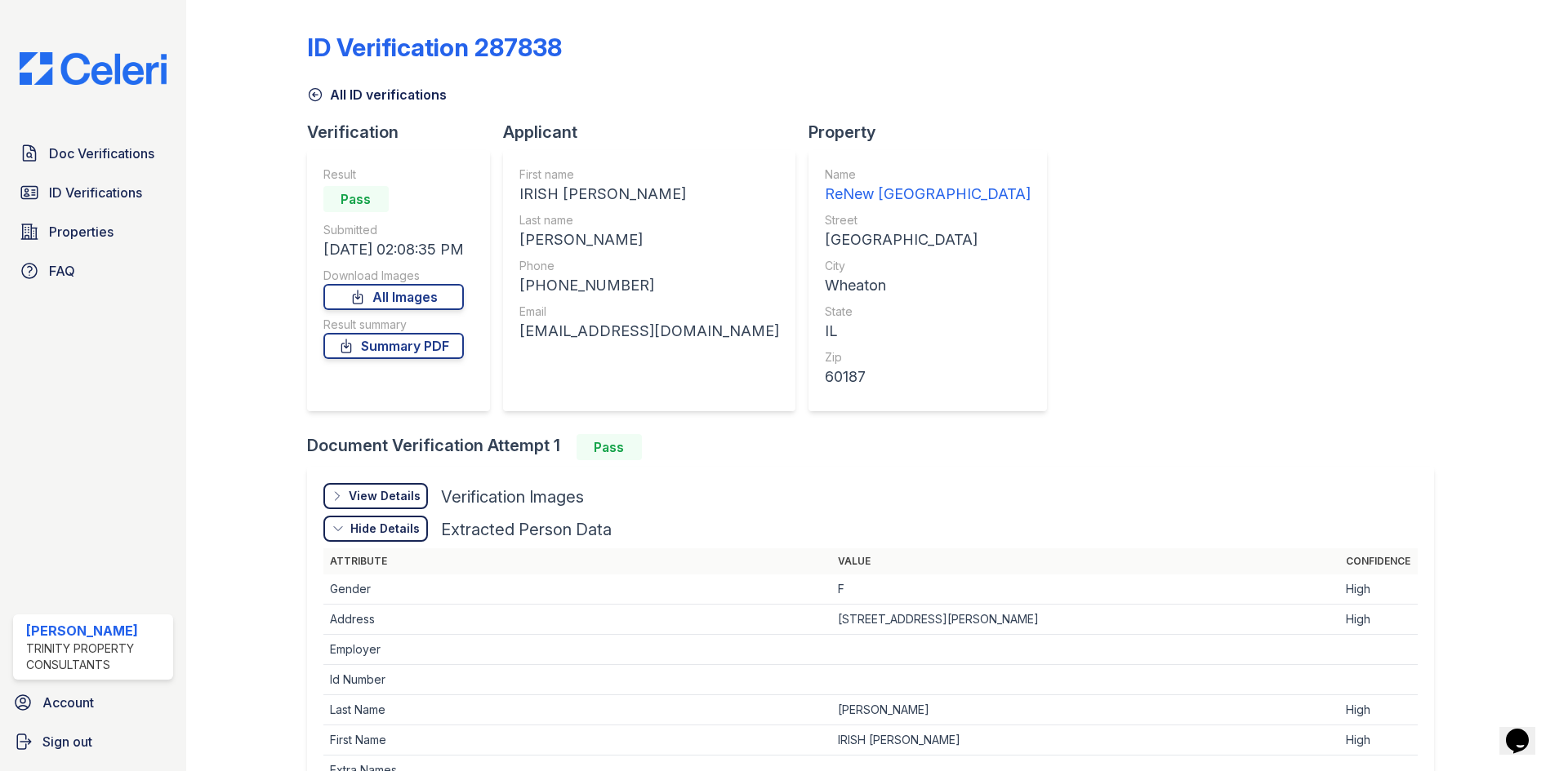
click at [377, 487] on div "View Details Details" at bounding box center [376, 496] width 104 height 26
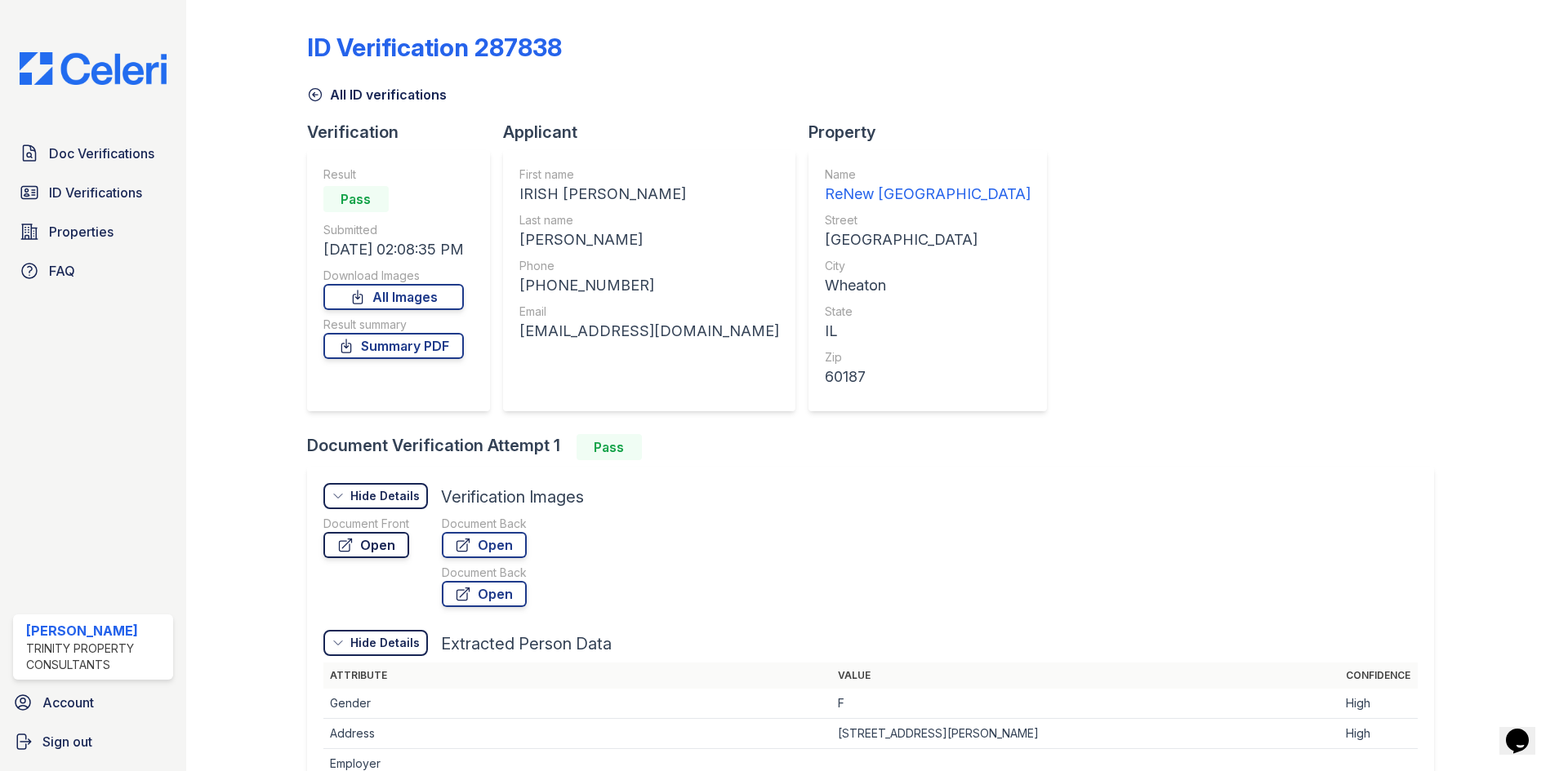
click at [389, 538] on link "Open" at bounding box center [366, 545] width 86 height 26
click at [143, 159] on span "Doc Verifications" at bounding box center [101, 153] width 105 height 20
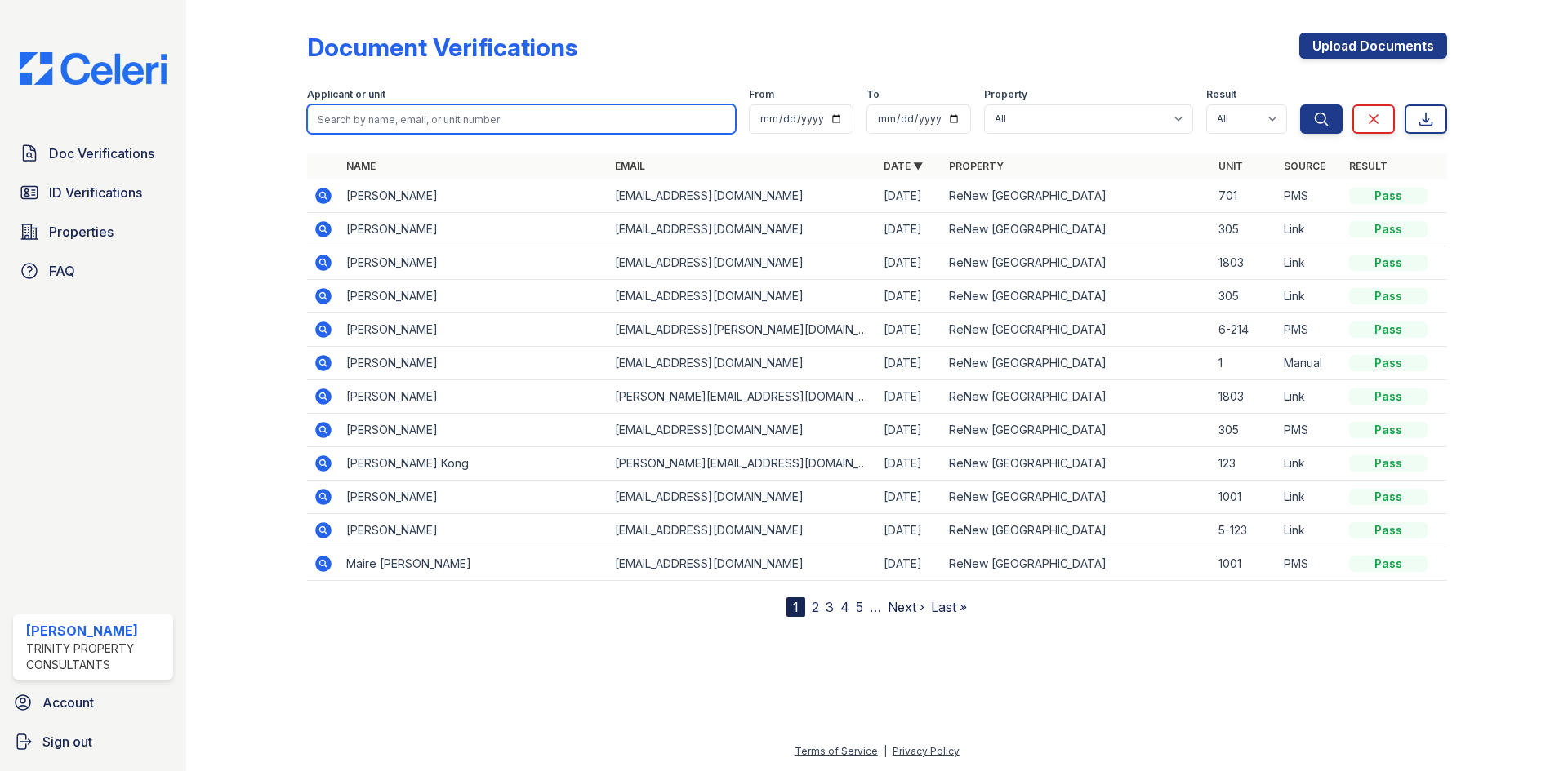
click at [434, 122] on input "search" at bounding box center [520, 119] width 428 height 30
type input "matthew myrow"
click at [1300, 104] on button "Search" at bounding box center [1322, 119] width 43 height 30
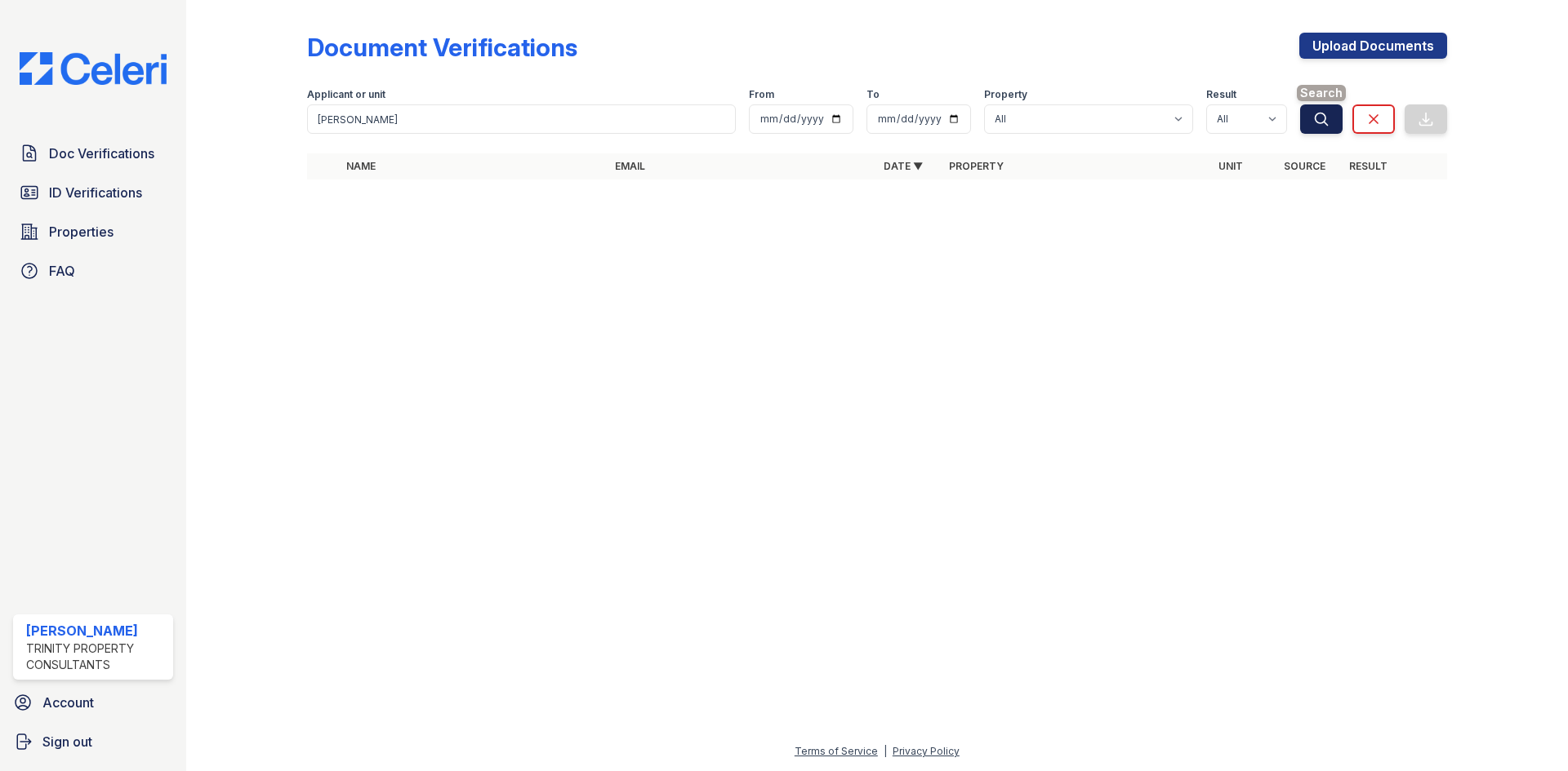
click at [1335, 111] on button "Search" at bounding box center [1322, 119] width 43 height 30
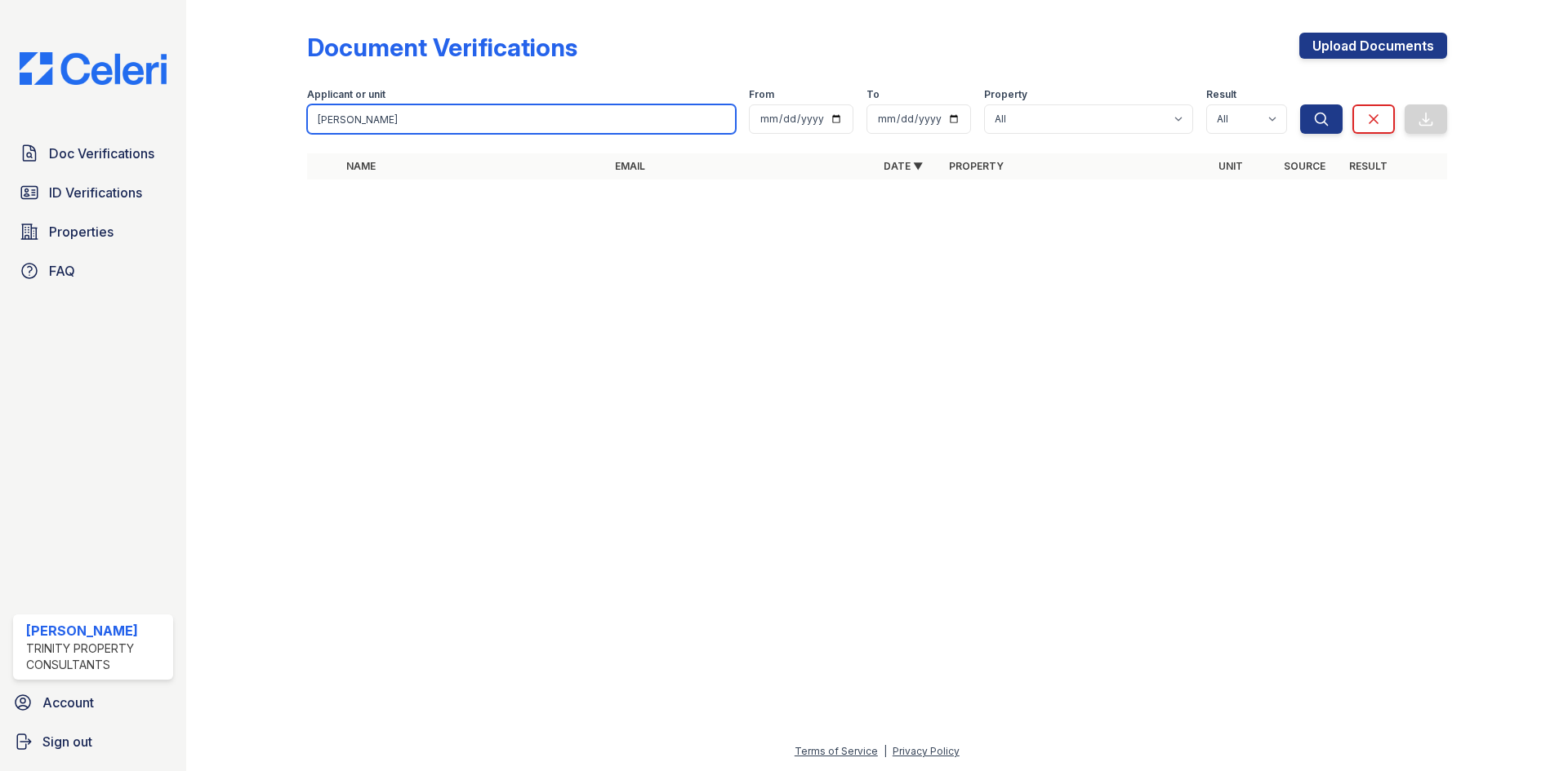
click at [588, 127] on input "matthew myrow" at bounding box center [520, 119] width 428 height 30
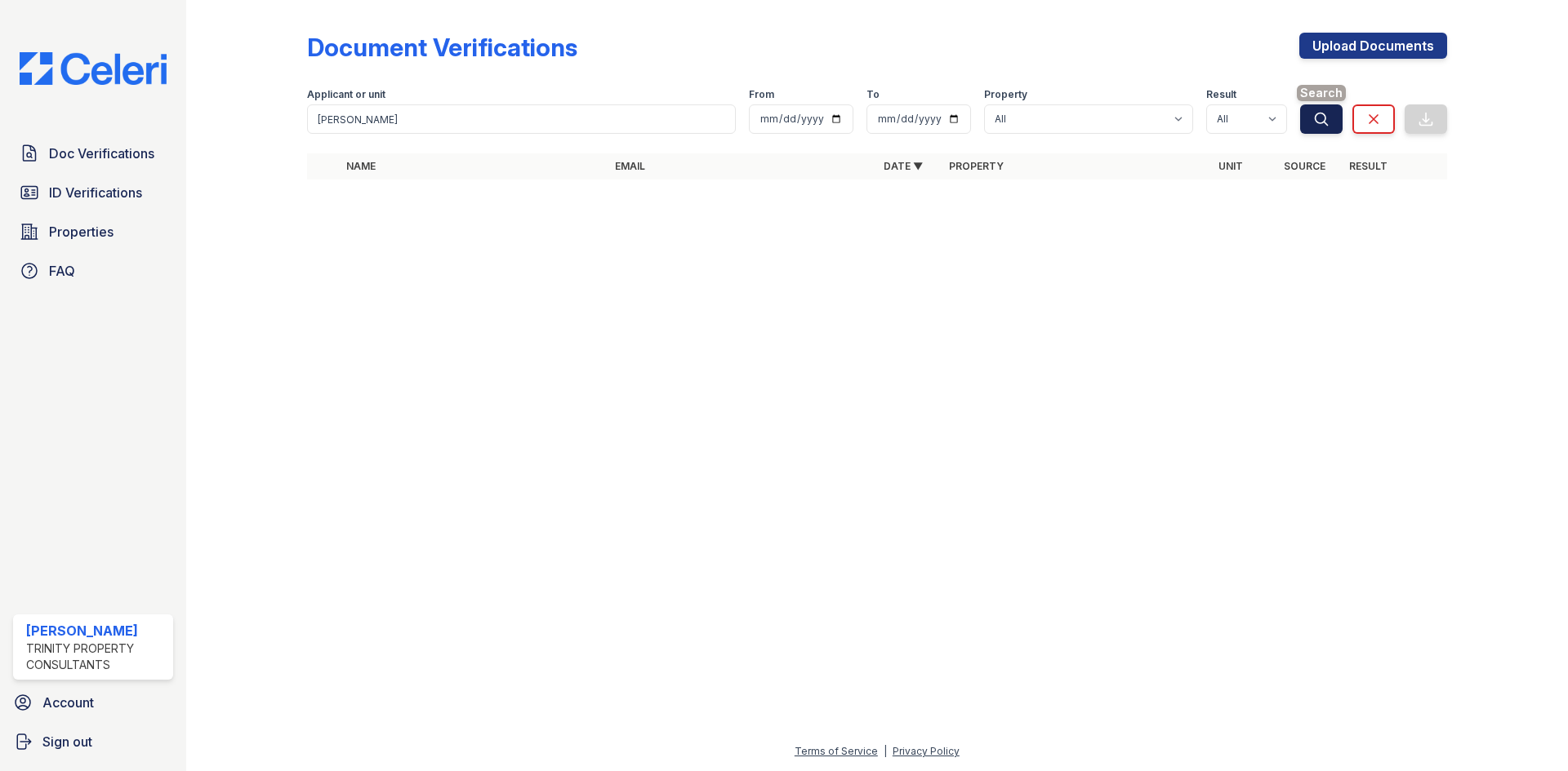
click at [1311, 124] on button "Search" at bounding box center [1322, 119] width 43 height 30
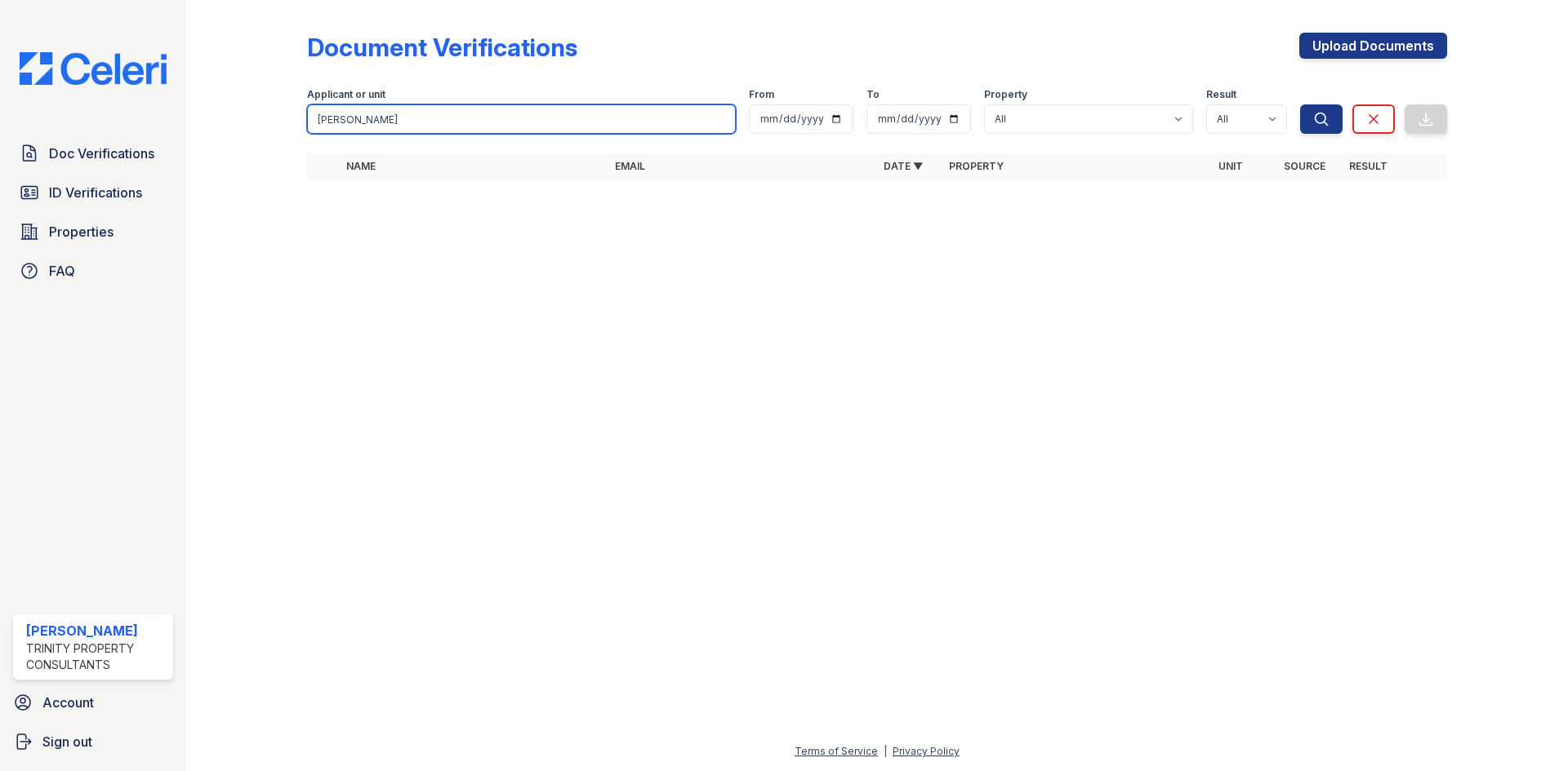
drag, startPoint x: 516, startPoint y: 118, endPoint x: 217, endPoint y: 70, distance: 302.8
click at [229, 67] on div "Document Verifications Upload Documents Filter Applicant or unit matthew myrow …" at bounding box center [876, 111] width 1329 height 222
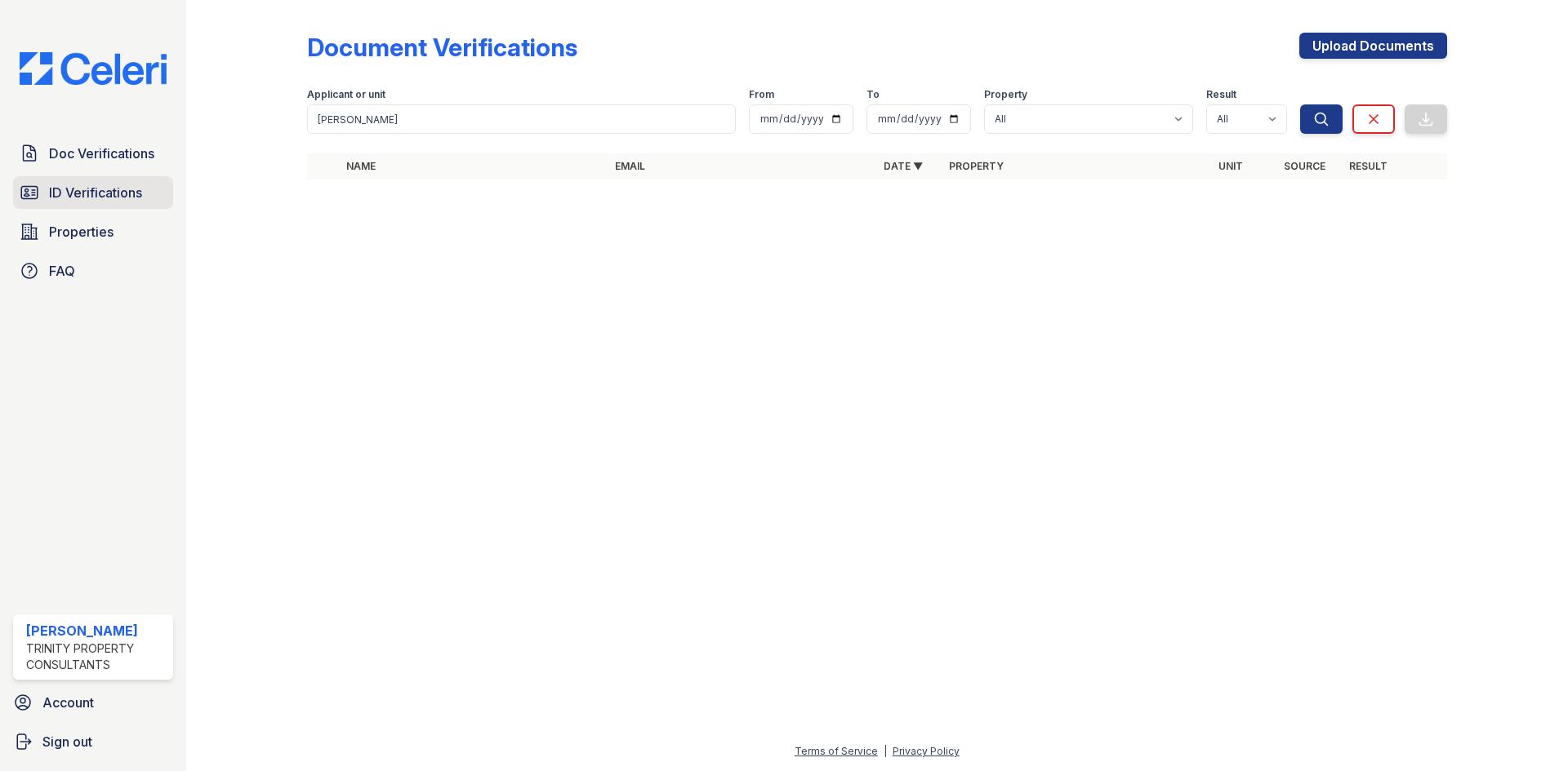
click at [71, 198] on span "ID Verifications" at bounding box center [96, 192] width 93 height 20
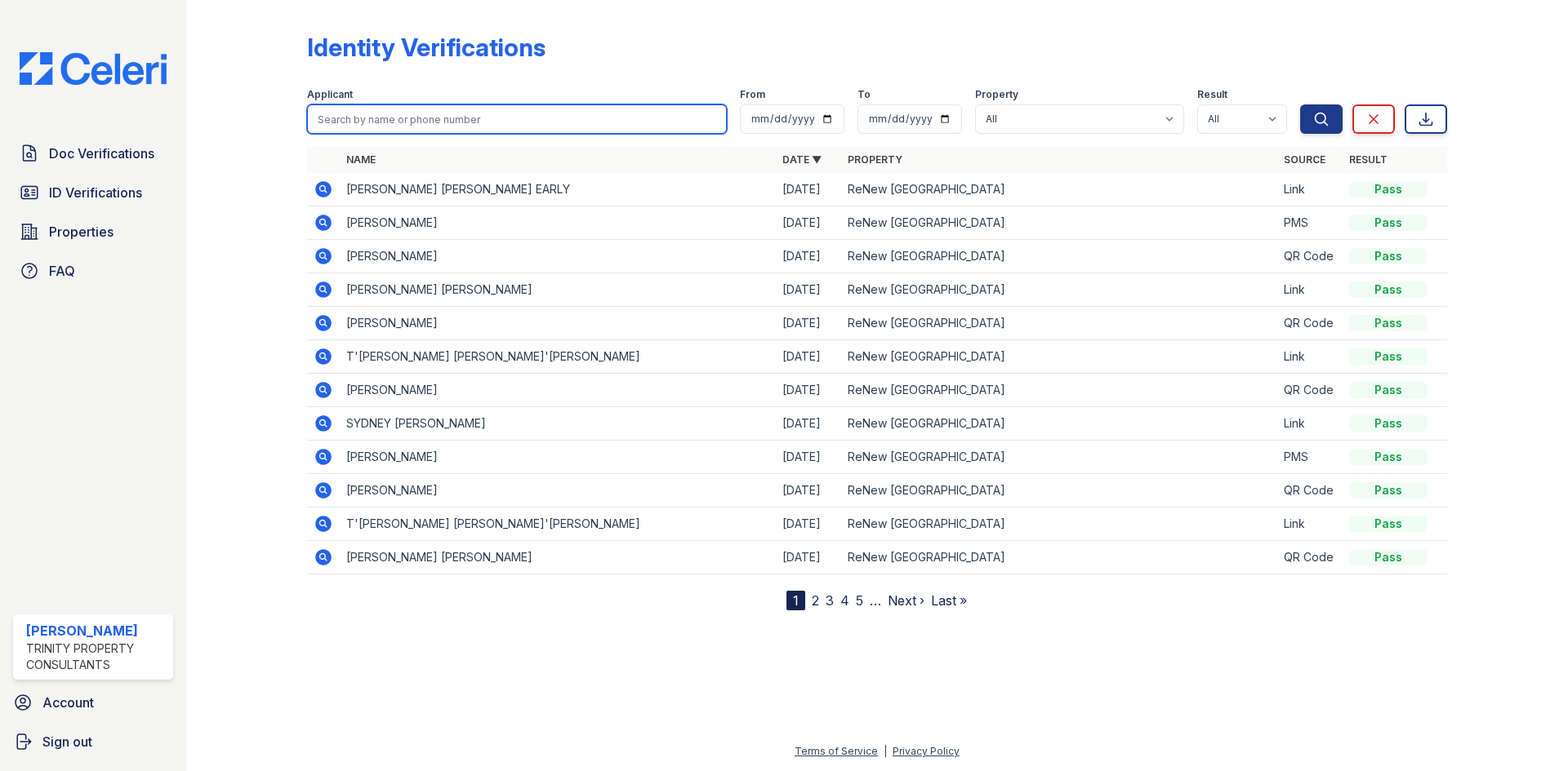
click at [417, 118] on input "search" at bounding box center [517, 119] width 420 height 30
type input "matthew myrow"
click at [1300, 104] on button "Search" at bounding box center [1322, 119] width 43 height 30
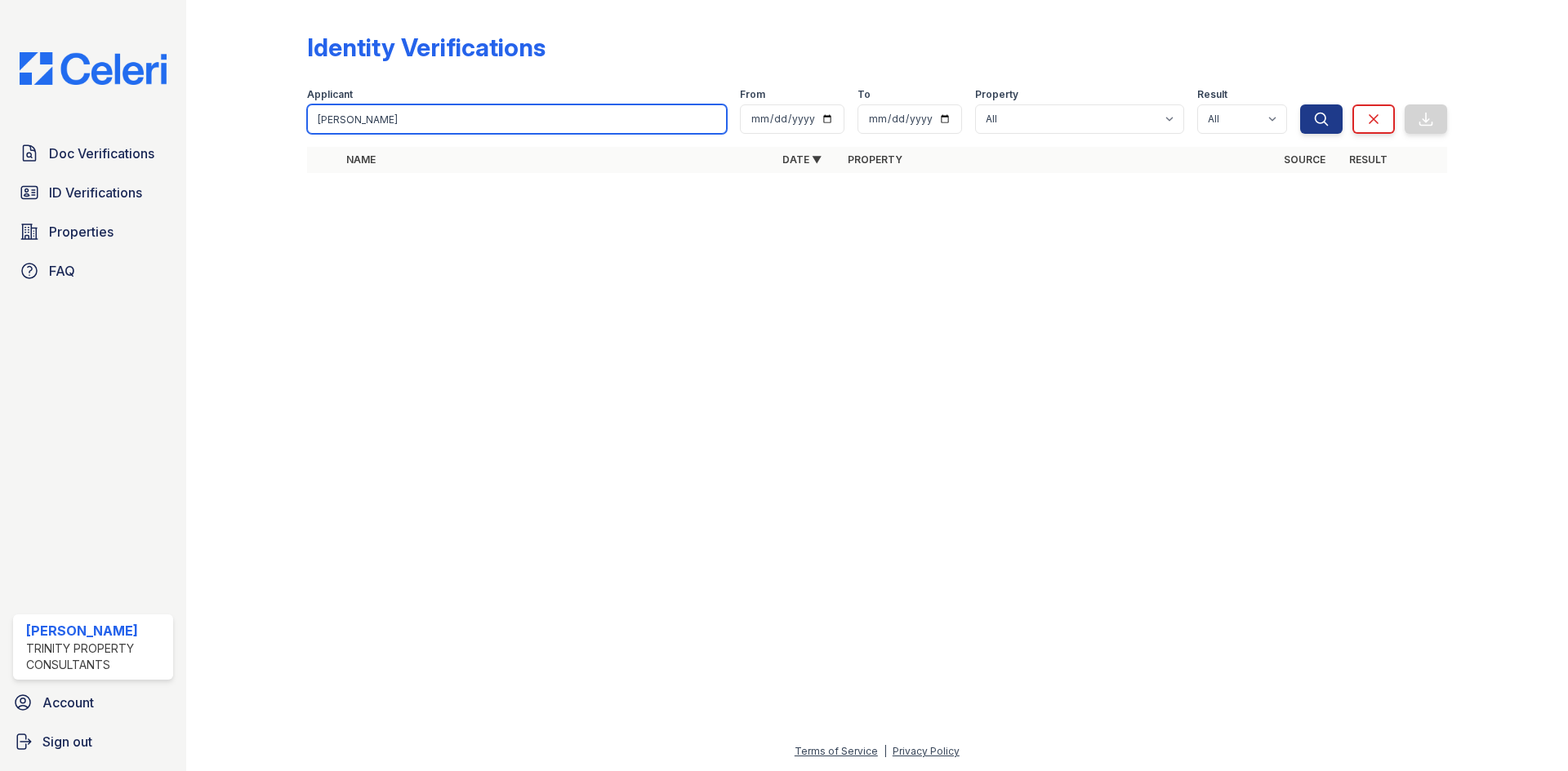
drag, startPoint x: 397, startPoint y: 106, endPoint x: 351, endPoint y: 105, distance: 46.0
click at [350, 104] on input "matthew myrow" at bounding box center [517, 119] width 420 height 30
type input "matthew"
click at [1300, 104] on button "Search" at bounding box center [1322, 119] width 43 height 30
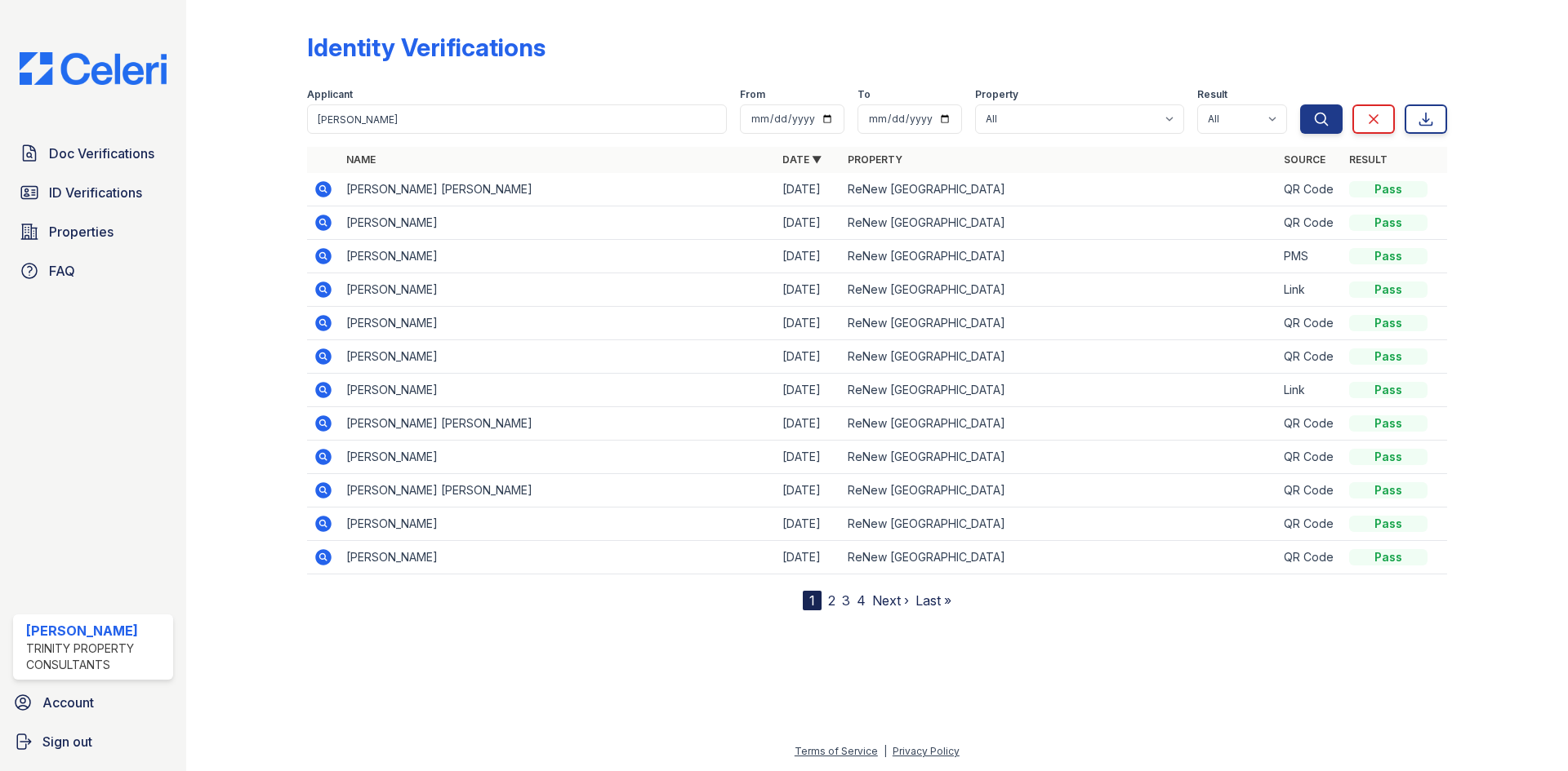
click at [325, 326] on icon at bounding box center [323, 322] width 20 height 20
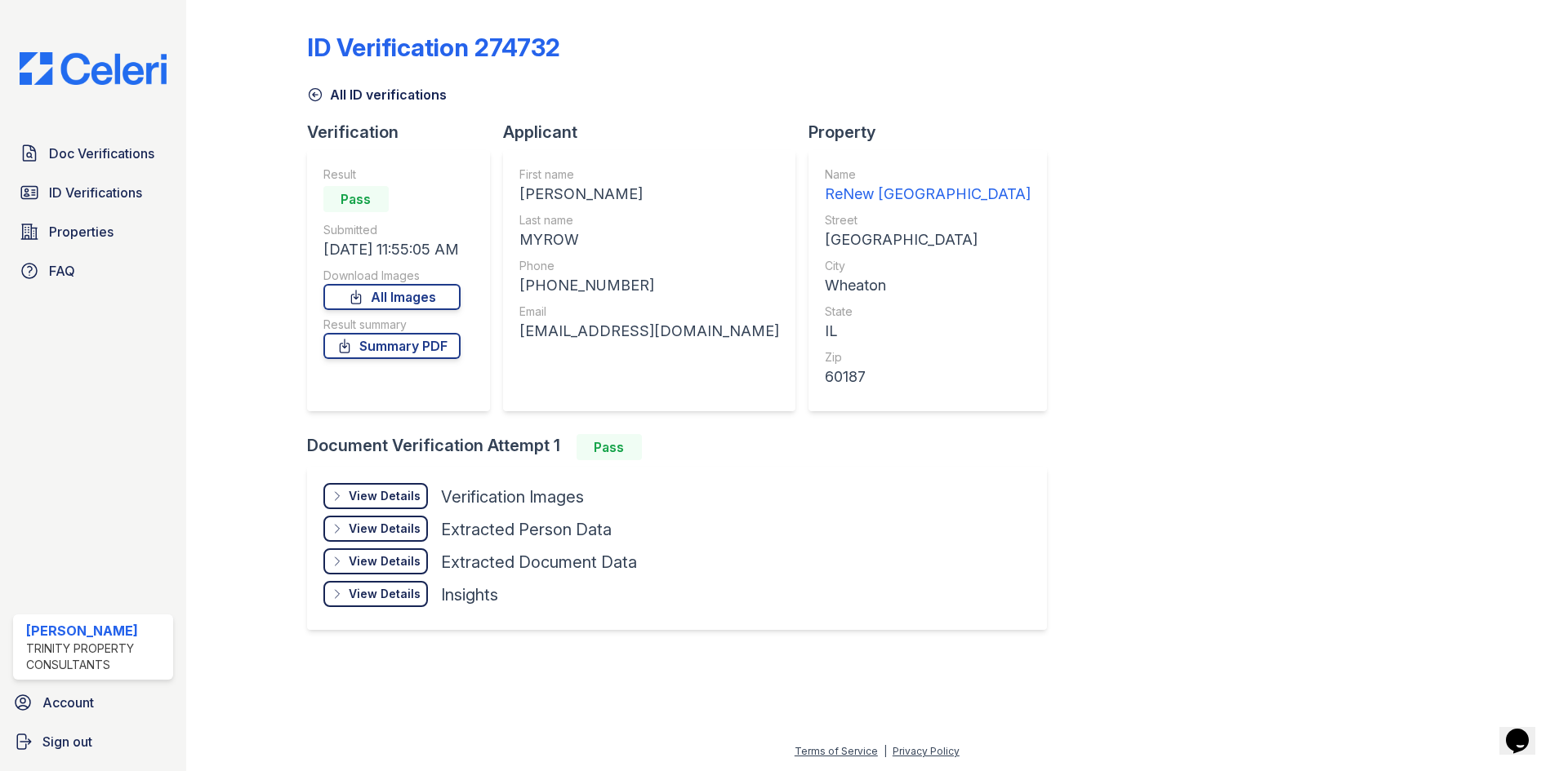
click at [407, 506] on div "View Details Details" at bounding box center [376, 496] width 104 height 26
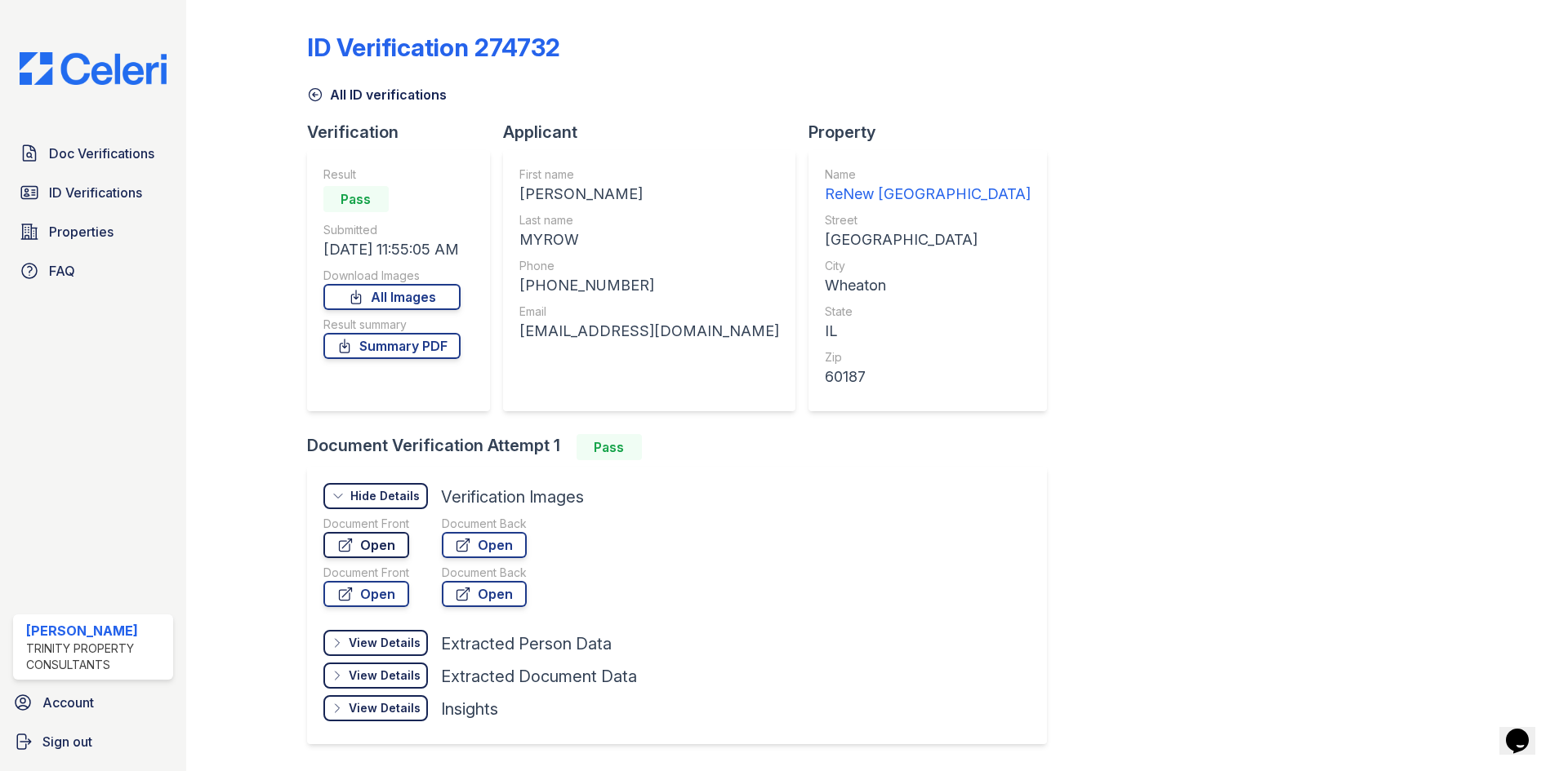
click at [397, 538] on link "Open" at bounding box center [366, 545] width 86 height 26
click at [79, 196] on span "ID Verifications" at bounding box center [96, 192] width 93 height 20
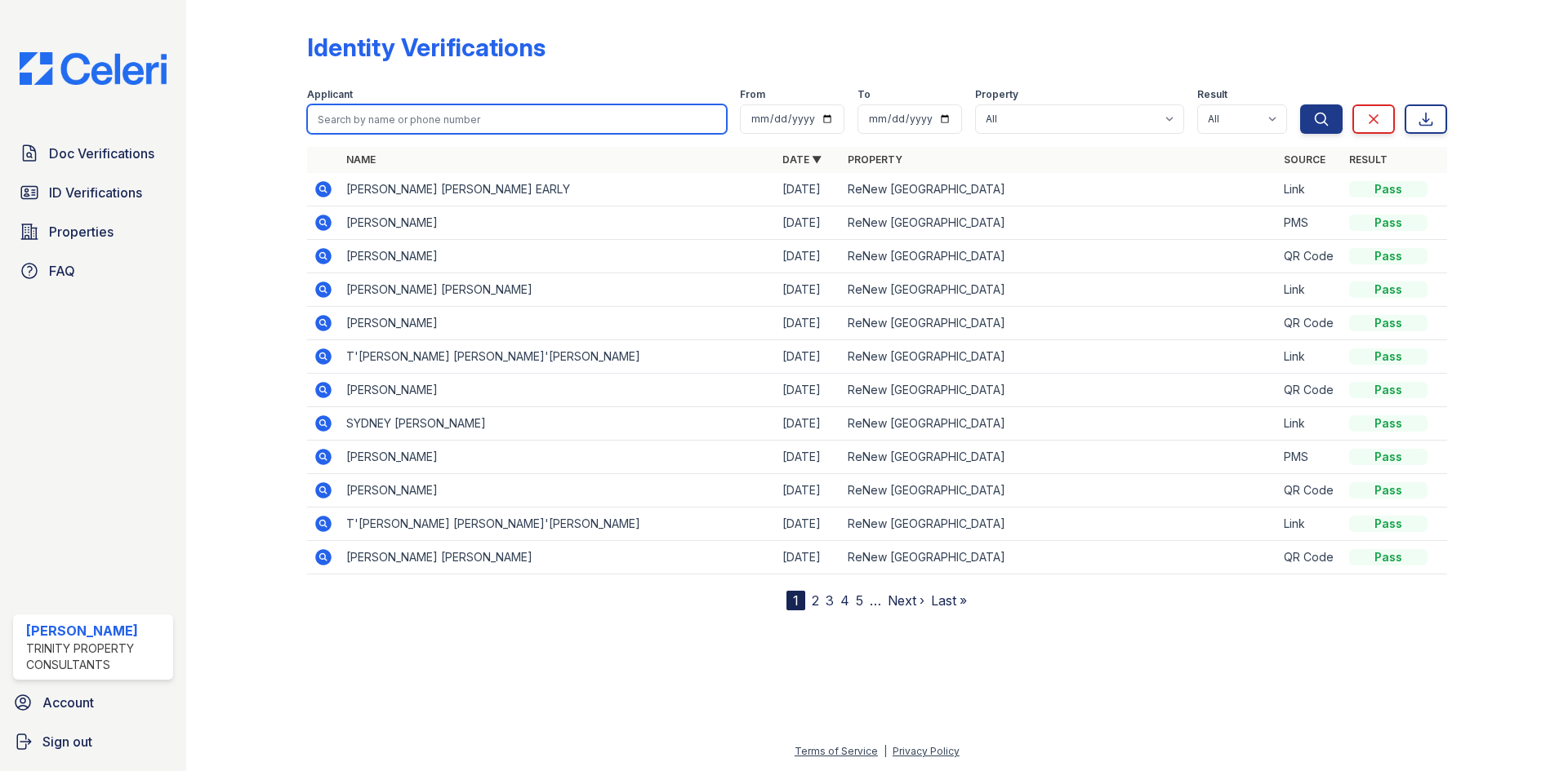
click at [431, 107] on input "search" at bounding box center [517, 119] width 420 height 30
type input "ojis"
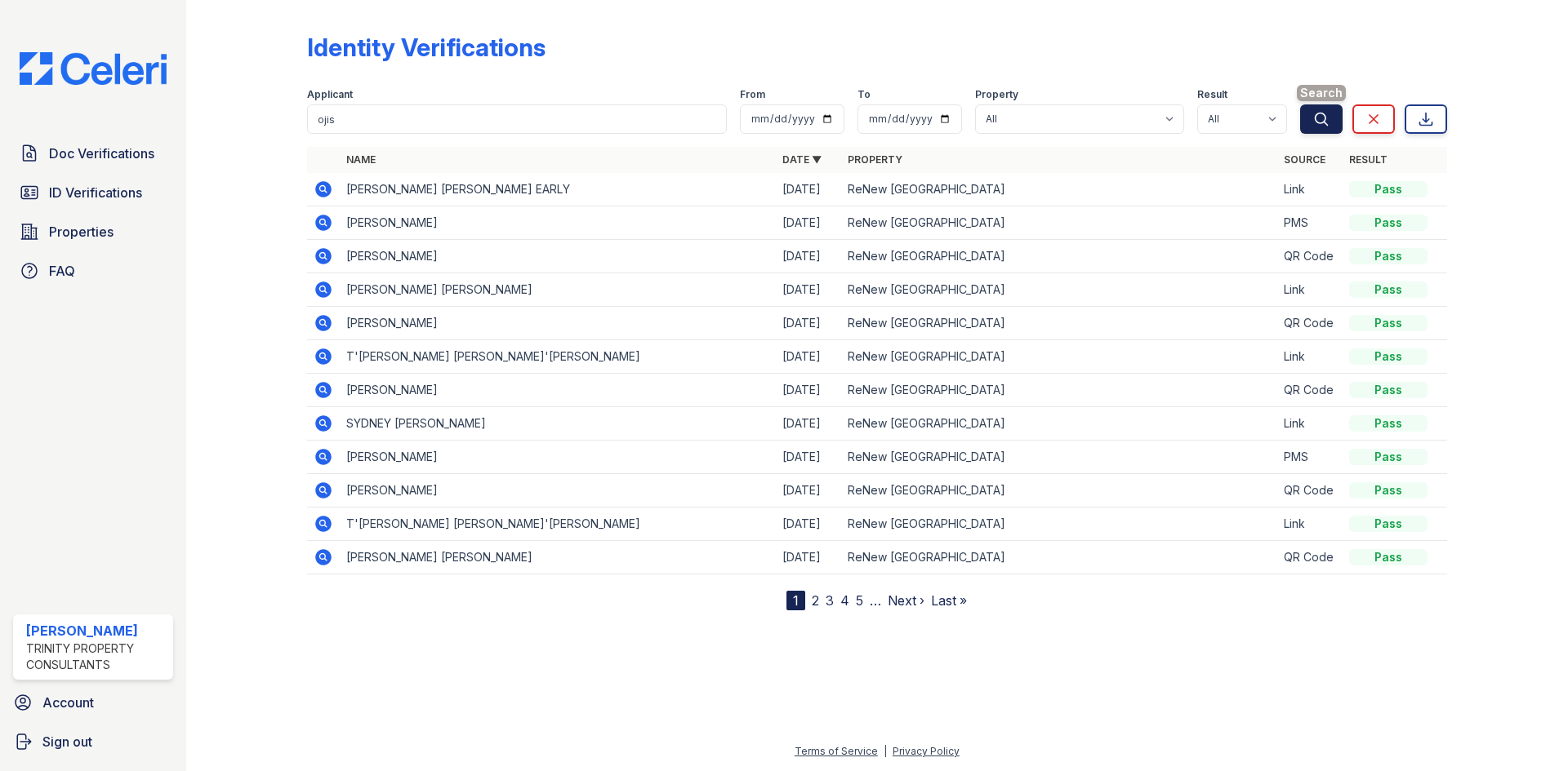
click at [1324, 105] on button "Search" at bounding box center [1322, 119] width 43 height 30
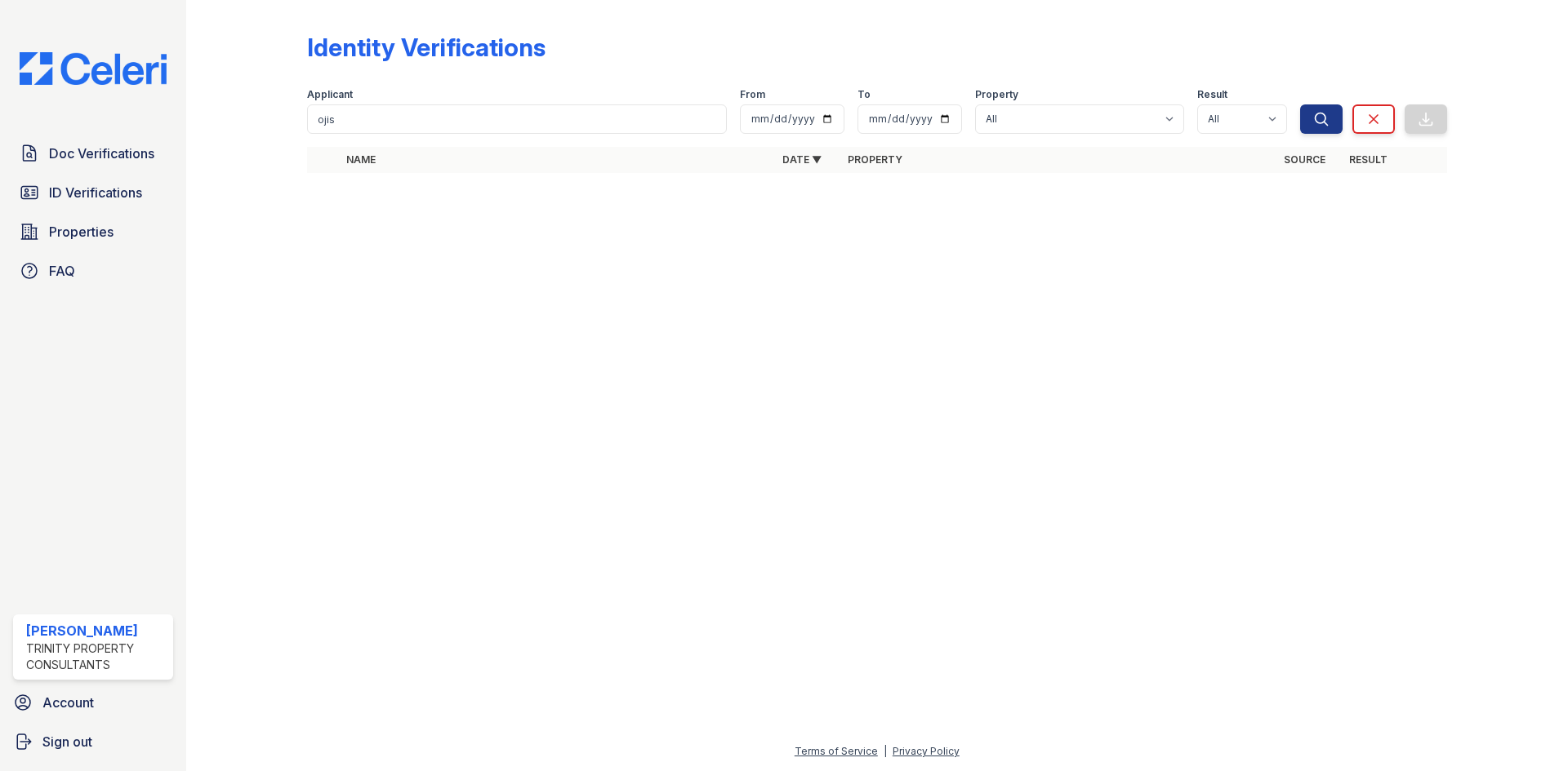
click at [1321, 109] on button "Search" at bounding box center [1322, 119] width 43 height 30
drag, startPoint x: 459, startPoint y: 113, endPoint x: 444, endPoint y: 122, distance: 17.5
click at [454, 116] on input "ojis" at bounding box center [517, 119] width 420 height 30
drag, startPoint x: 444, startPoint y: 122, endPoint x: 290, endPoint y: 111, distance: 154.4
click at [290, 111] on div "Identity Verifications Filter Applicant ojis From To Property All ReNew Wheaton…" at bounding box center [876, 108] width 1329 height 216
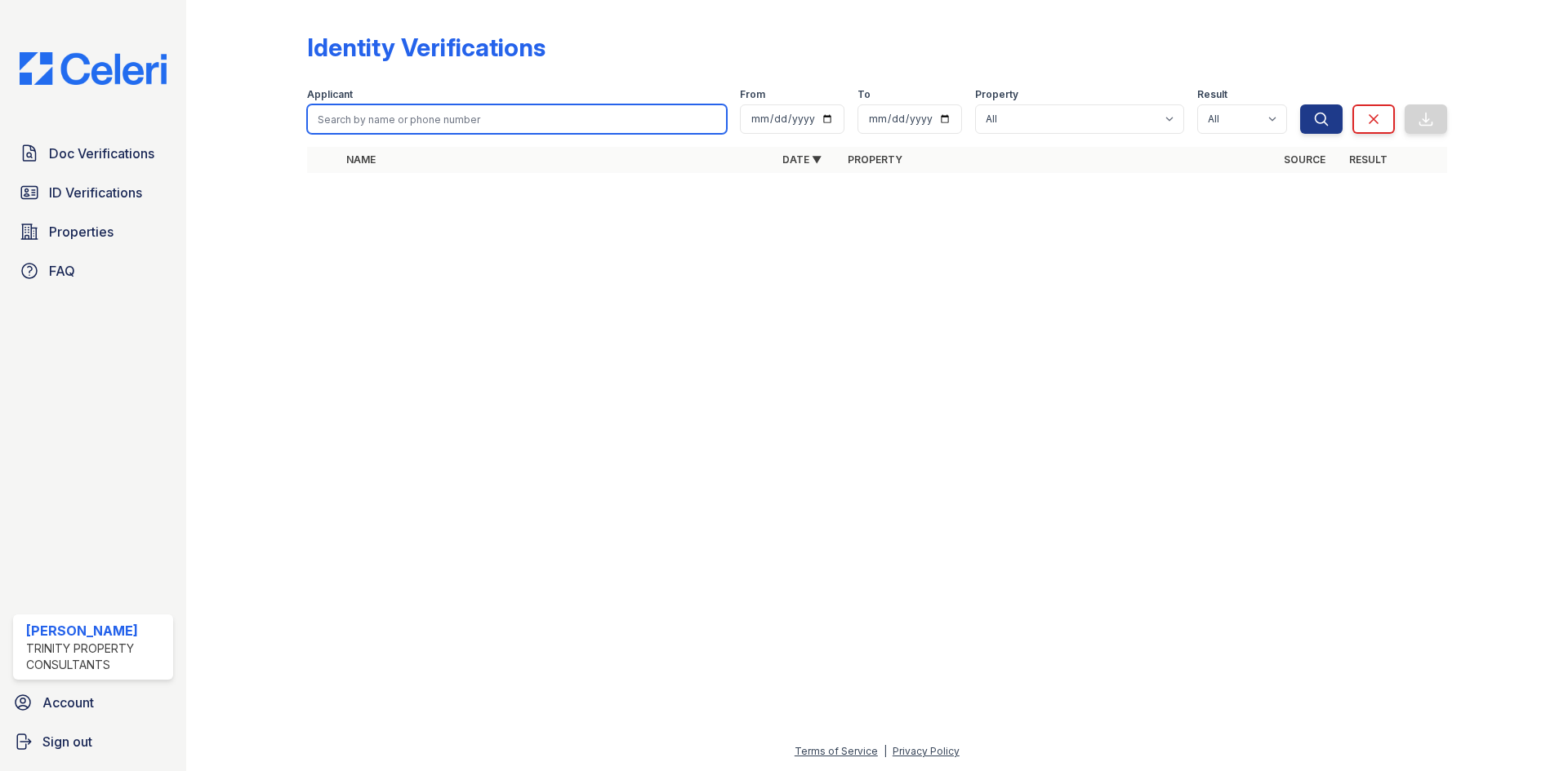
click at [378, 131] on input "search" at bounding box center [517, 119] width 420 height 30
type input "ojis"
click at [1300, 104] on button "Search" at bounding box center [1322, 119] width 43 height 30
drag, startPoint x: 391, startPoint y: 116, endPoint x: 270, endPoint y: 100, distance: 122.1
click at [303, 115] on div "Identity Verifications Filter Applicant ojis From To Property All ReNew Wheaton…" at bounding box center [876, 108] width 1329 height 216
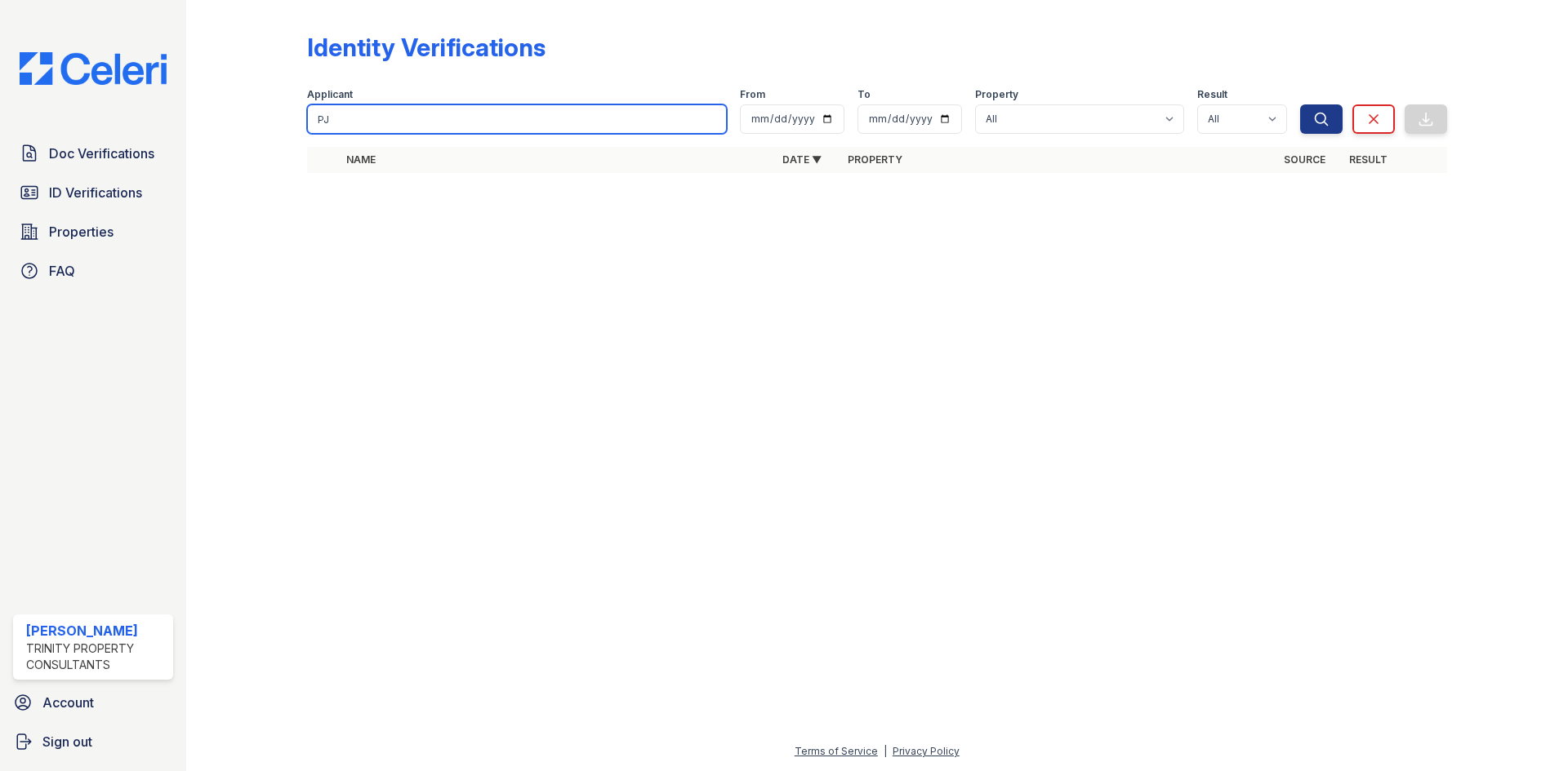
type input "P"
type input "OJIS"
click at [1300, 104] on button "Search" at bounding box center [1322, 119] width 43 height 30
drag, startPoint x: 594, startPoint y: 121, endPoint x: 530, endPoint y: 120, distance: 64.0
click at [530, 120] on input "OJIS" at bounding box center [517, 119] width 420 height 30
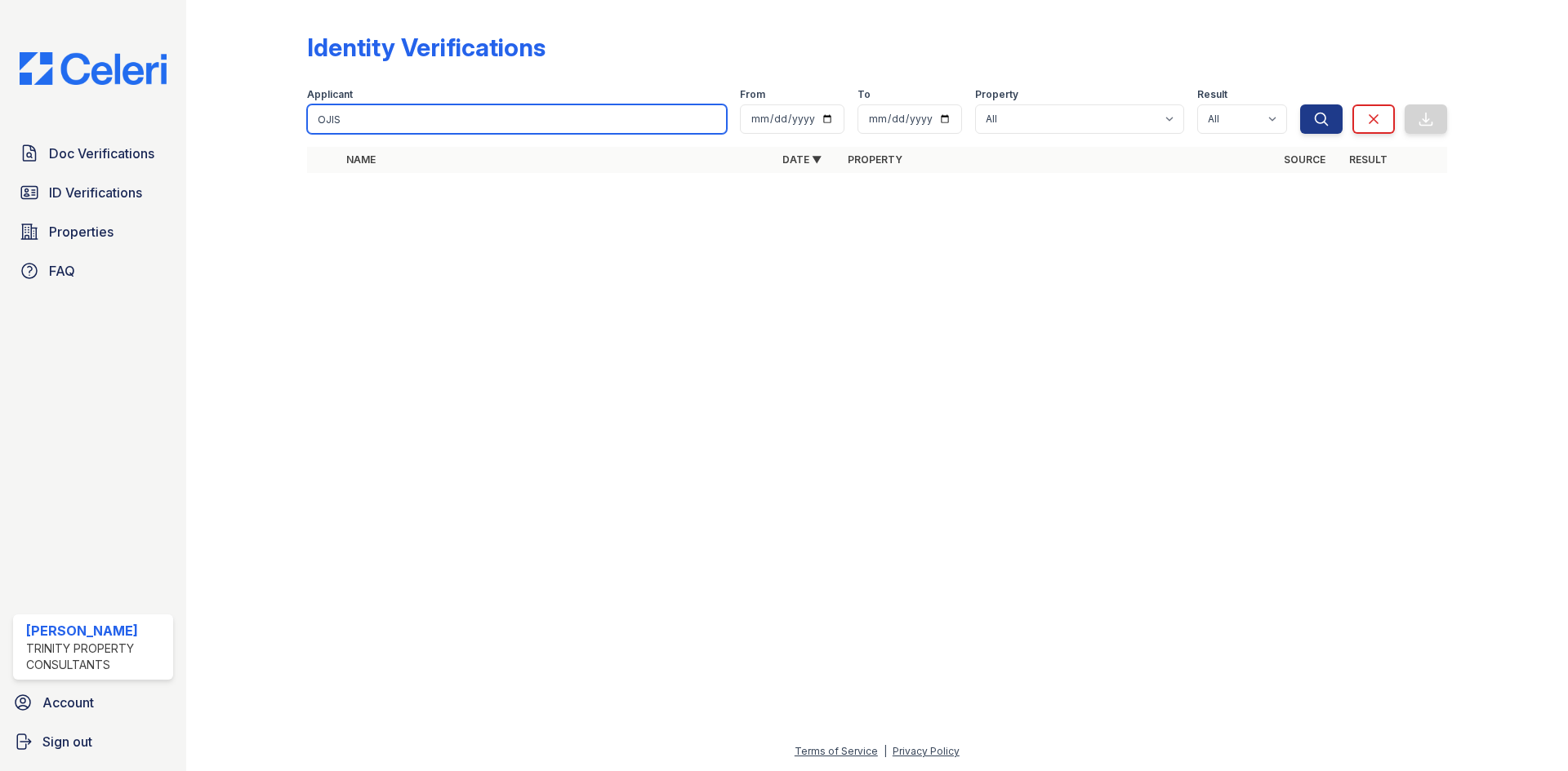
click at [710, 118] on input "OJIS" at bounding box center [517, 119] width 420 height 30
click at [464, 127] on input "search" at bounding box center [517, 119] width 420 height 30
click at [348, 118] on input "search" at bounding box center [517, 119] width 420 height 30
click at [507, 99] on div "Applicant" at bounding box center [517, 97] width 420 height 17
click at [500, 113] on input "search" at bounding box center [517, 119] width 420 height 30
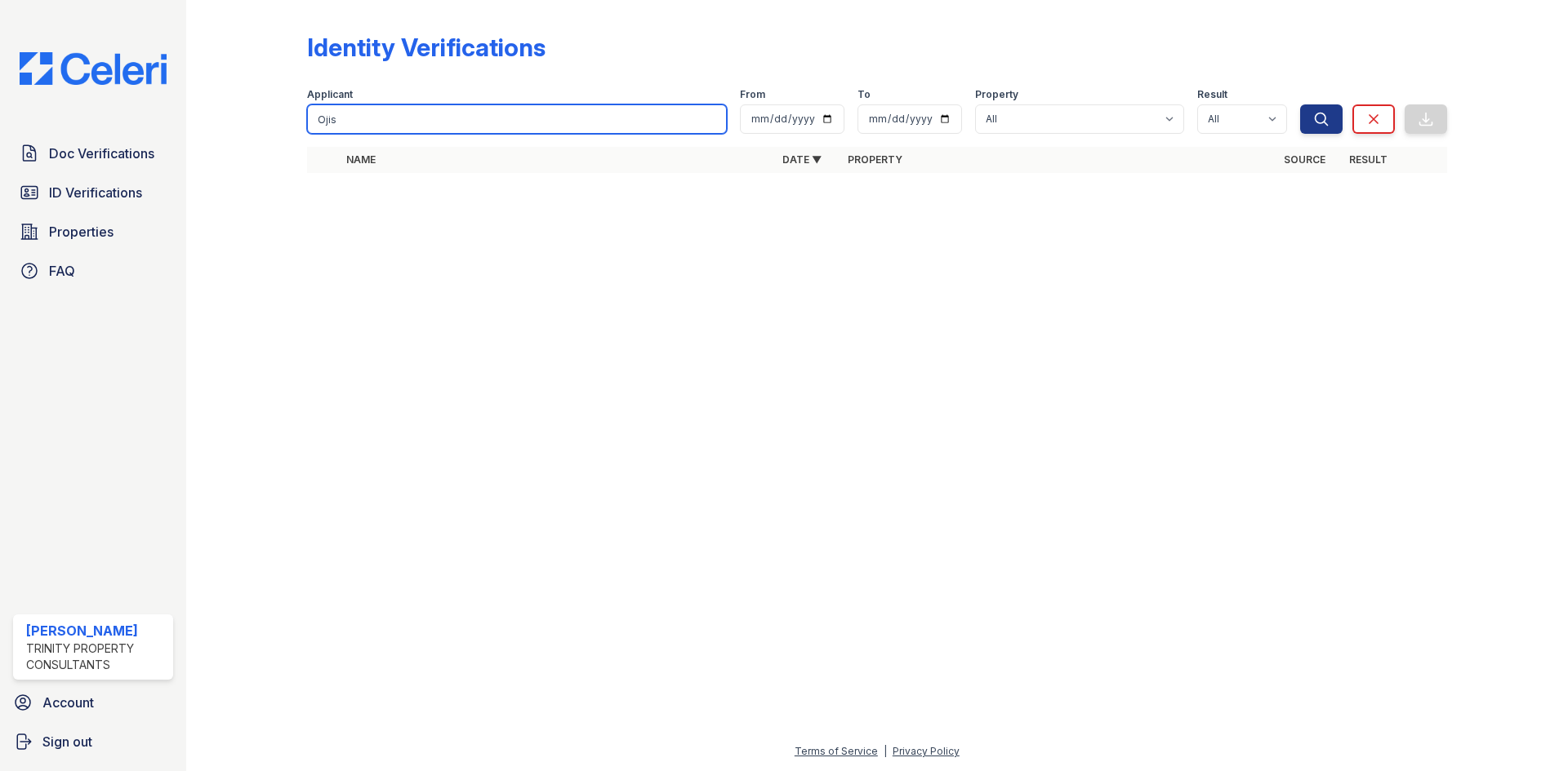
type input "Ojis"
click at [1300, 104] on button "Search" at bounding box center [1322, 119] width 43 height 30
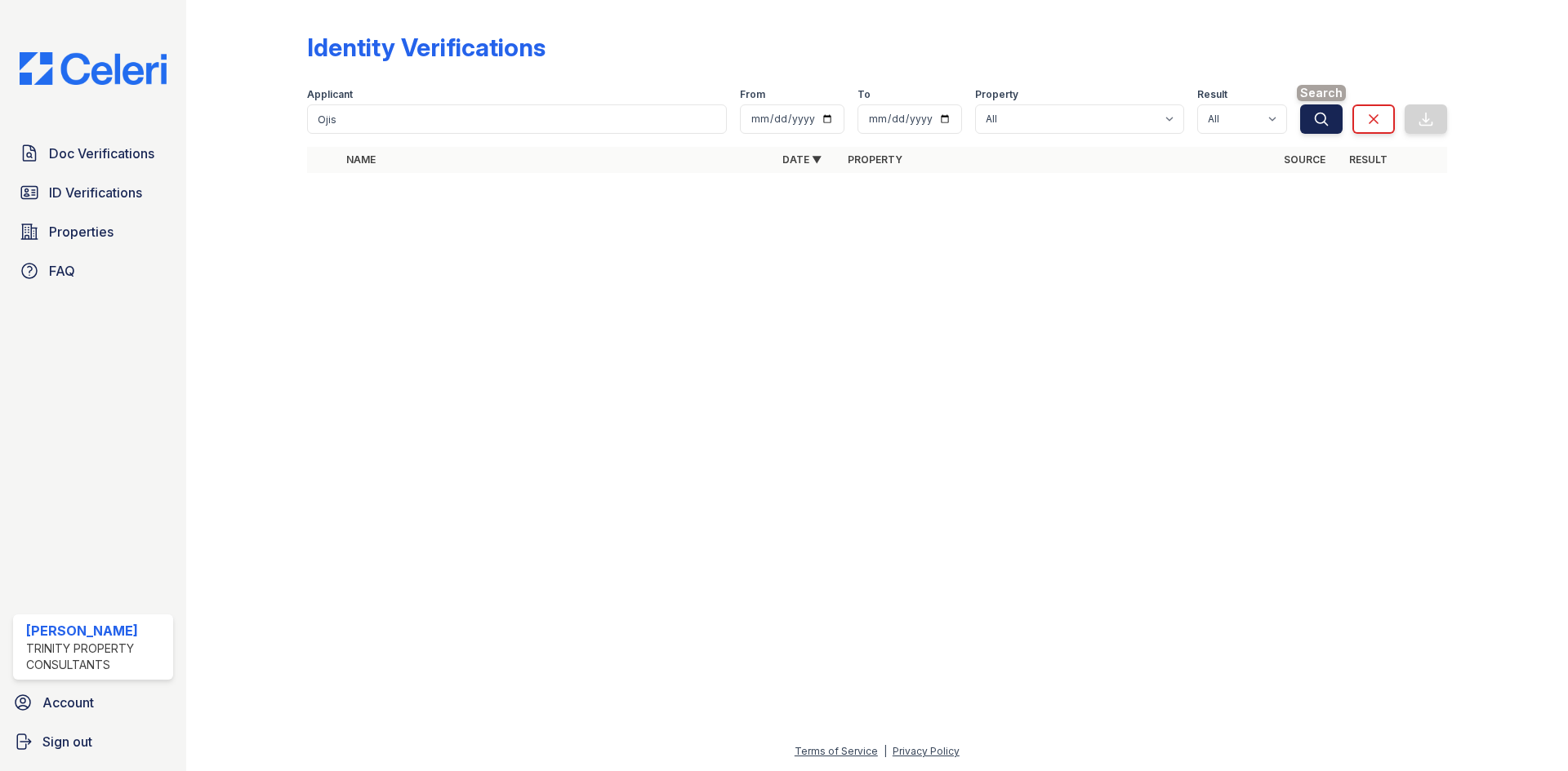
click at [1318, 128] on button "Search" at bounding box center [1322, 119] width 43 height 30
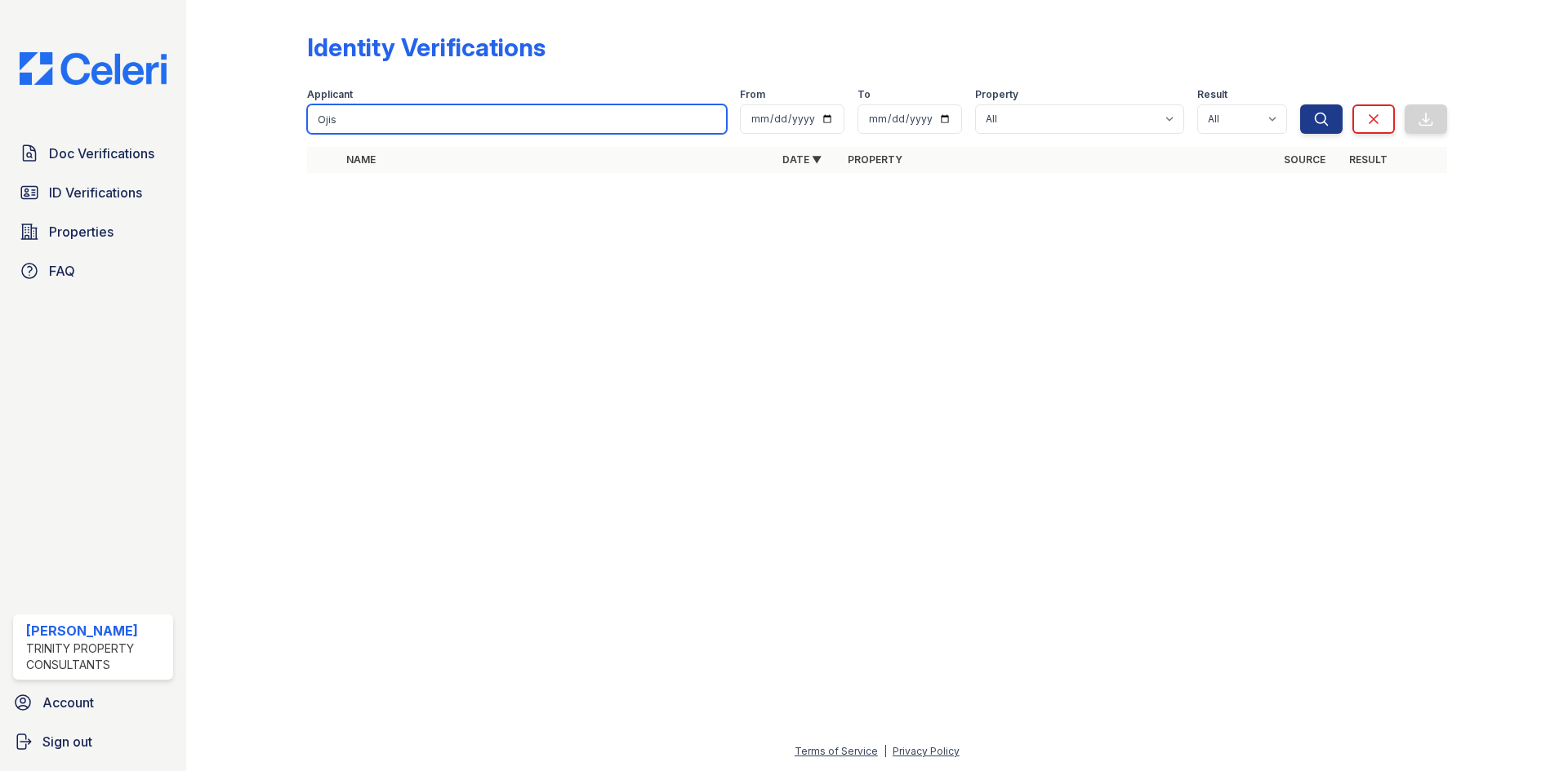
drag, startPoint x: 351, startPoint y: 118, endPoint x: 216, endPoint y: 102, distance: 135.9
click at [212, 104] on div "Identity Verifications Filter Applicant Ojis From To Property All ReNew Wheaton…" at bounding box center [876, 108] width 1329 height 216
click at [711, 126] on input "Ojis" at bounding box center [517, 119] width 420 height 30
click at [711, 118] on input "Ojis" at bounding box center [517, 119] width 420 height 30
type input "tashena"
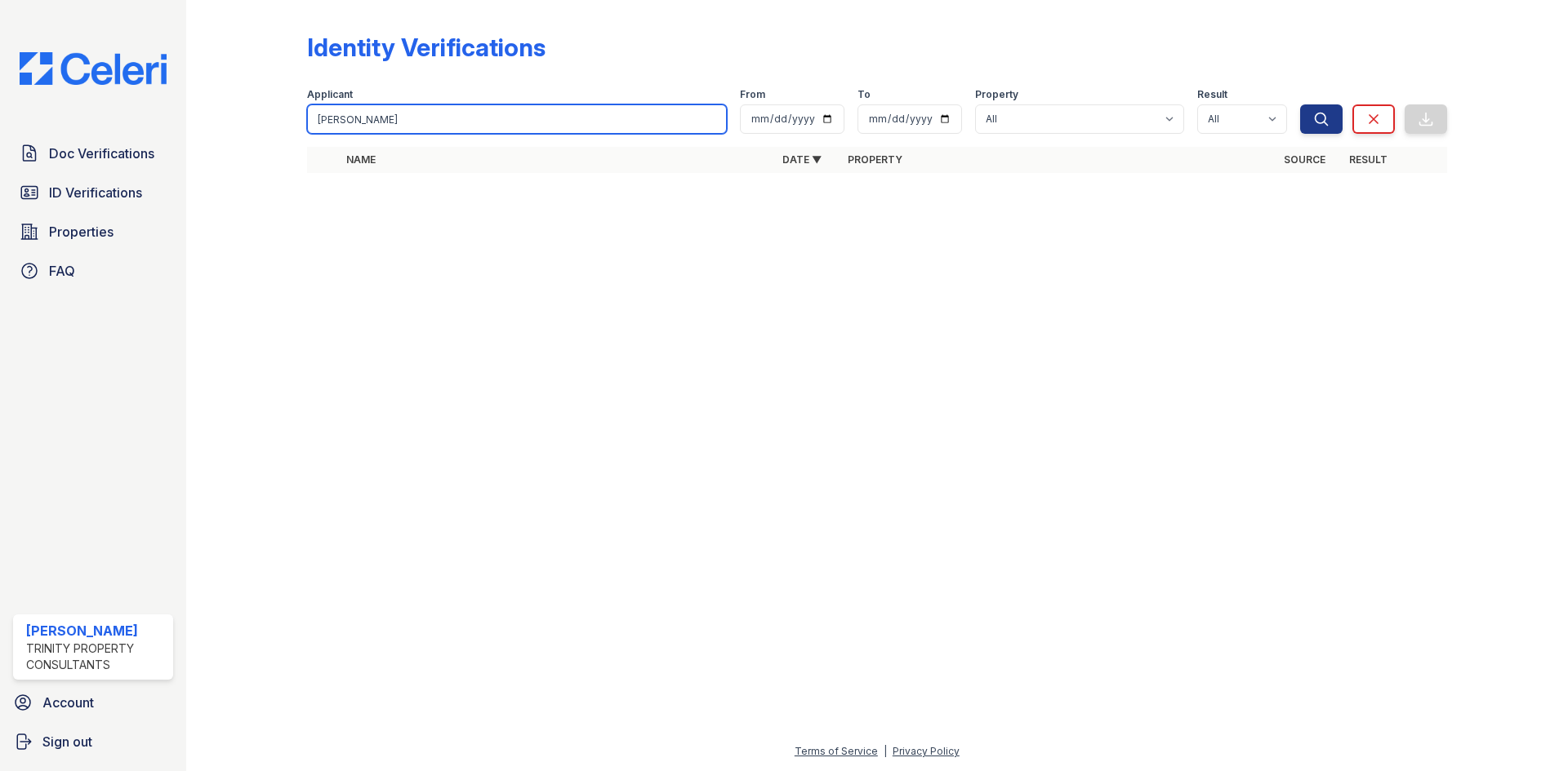
click at [1300, 104] on button "Search" at bounding box center [1322, 119] width 43 height 30
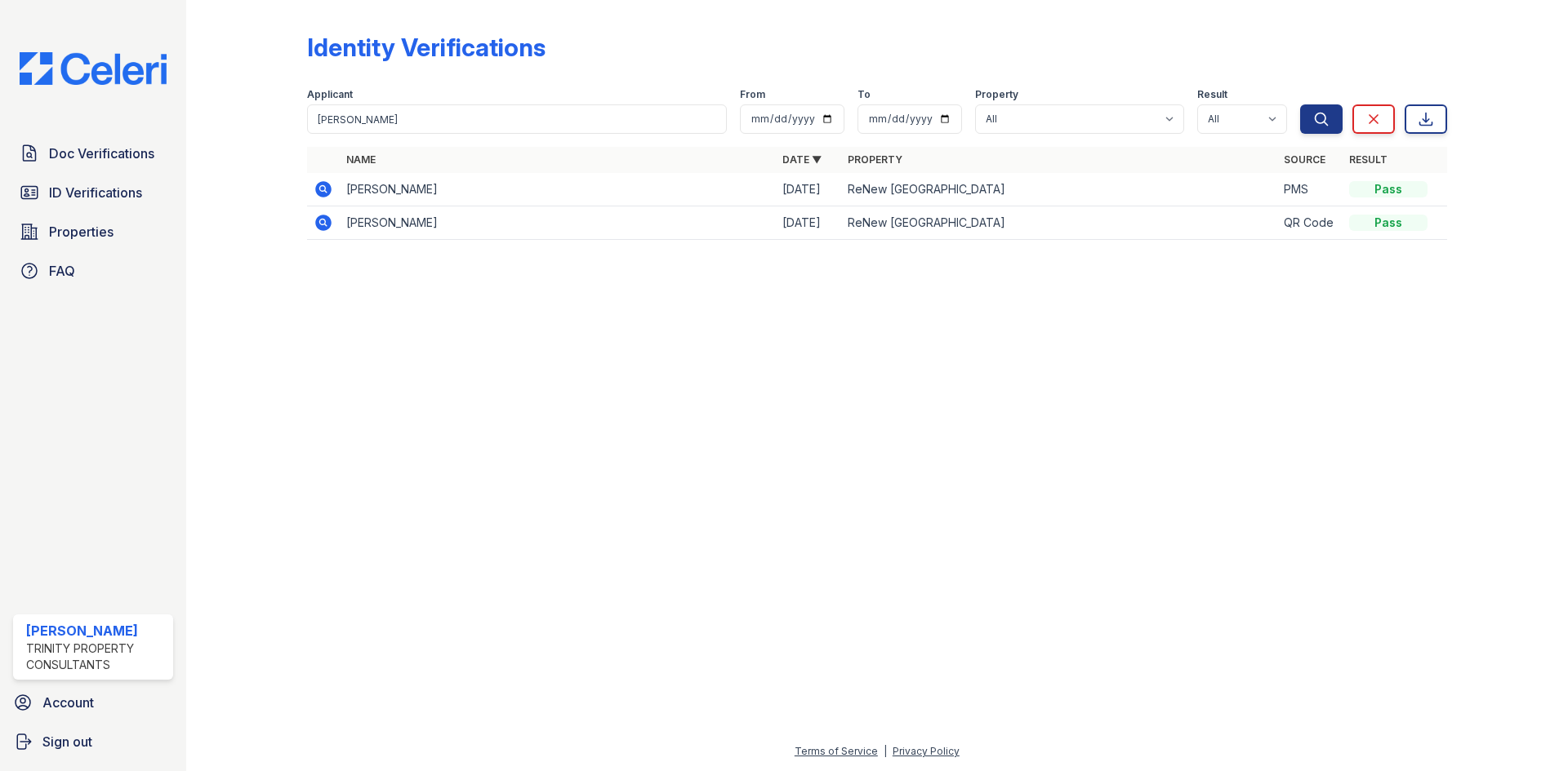
click at [325, 197] on icon at bounding box center [323, 189] width 17 height 17
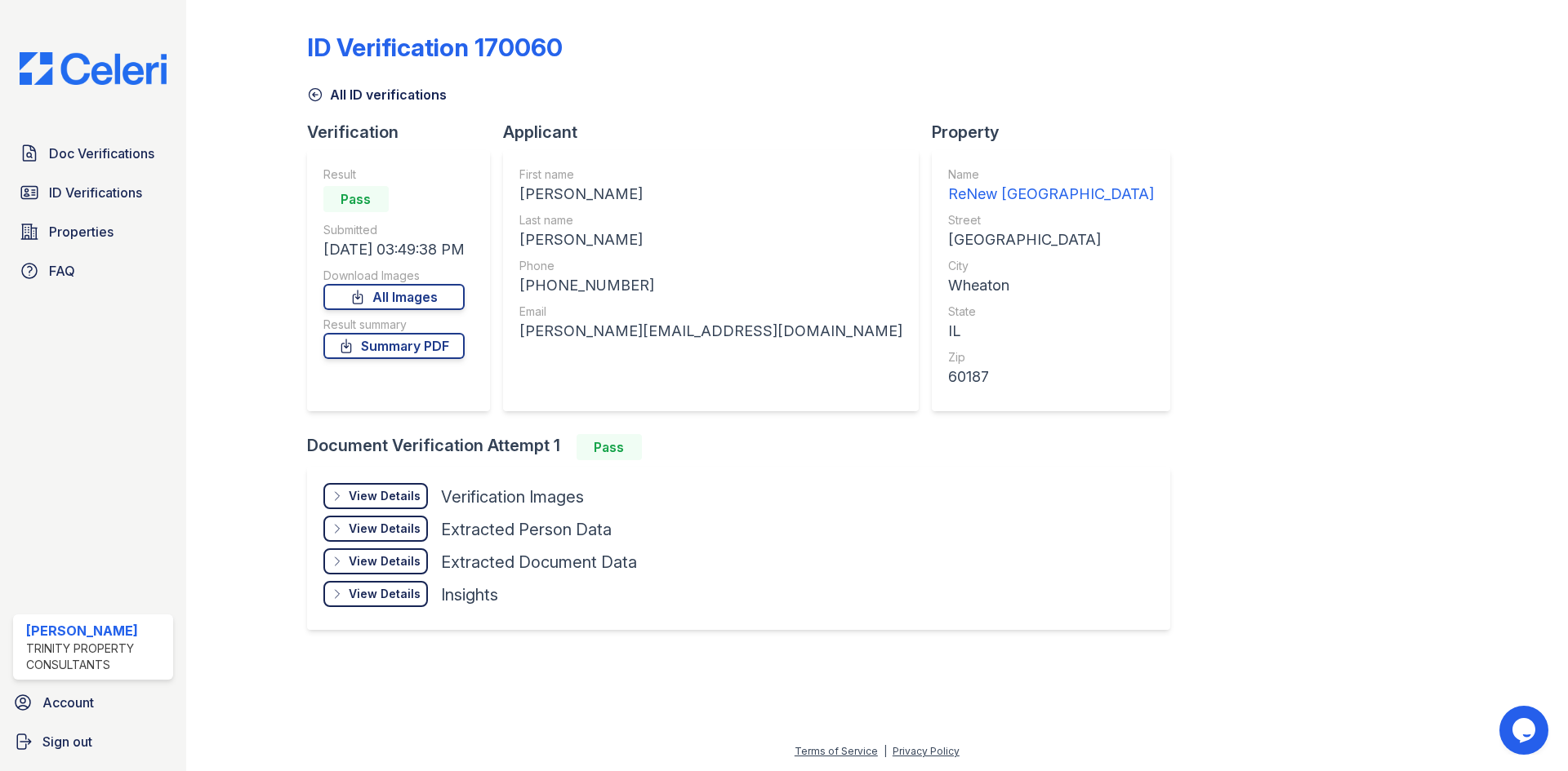
click at [398, 501] on div "View Details" at bounding box center [384, 496] width 72 height 17
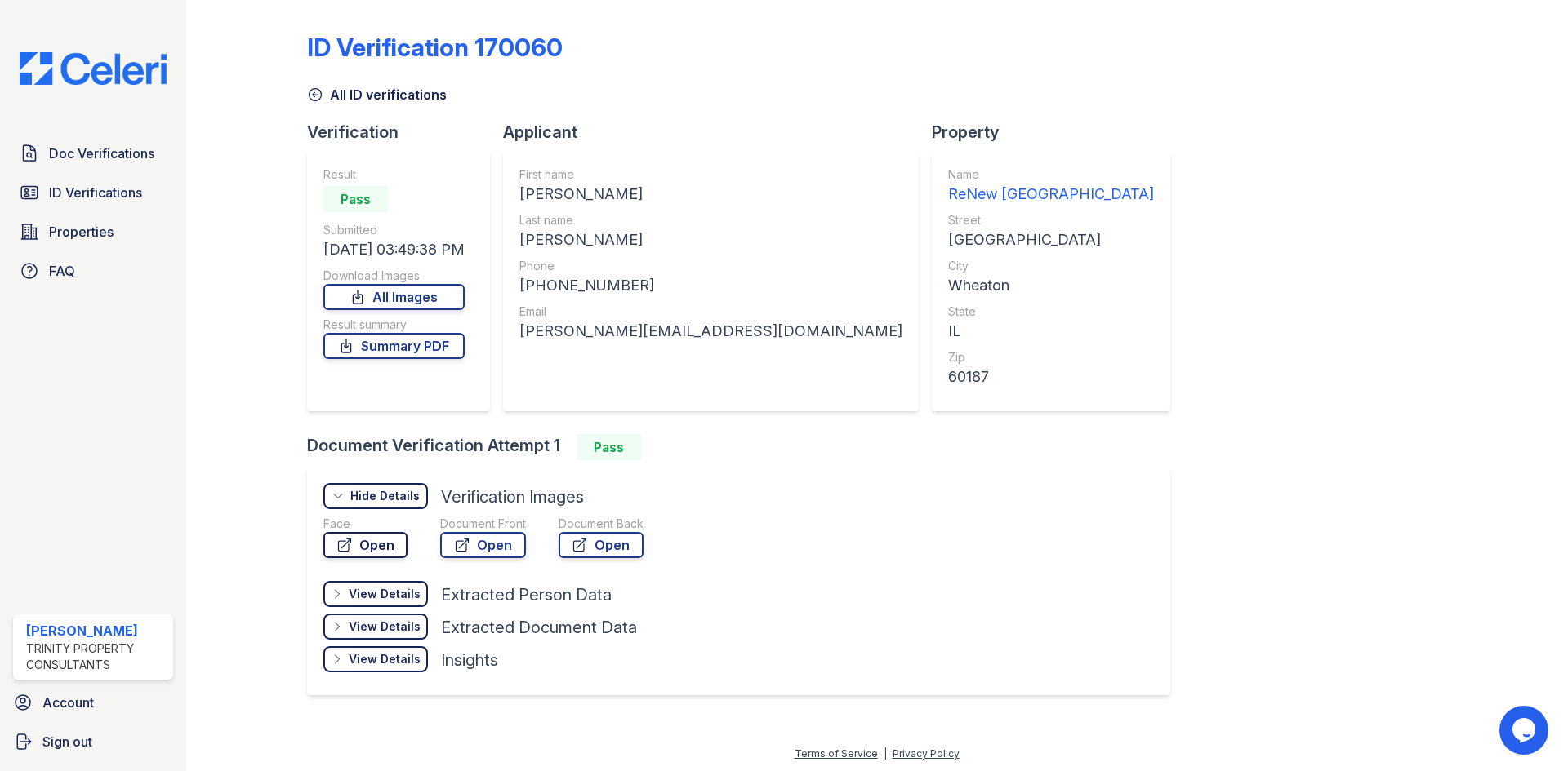
click at [364, 545] on link "Open" at bounding box center [365, 545] width 84 height 26
click at [466, 557] on link "Open" at bounding box center [483, 545] width 86 height 26
click at [80, 189] on span "ID Verifications" at bounding box center [96, 192] width 93 height 20
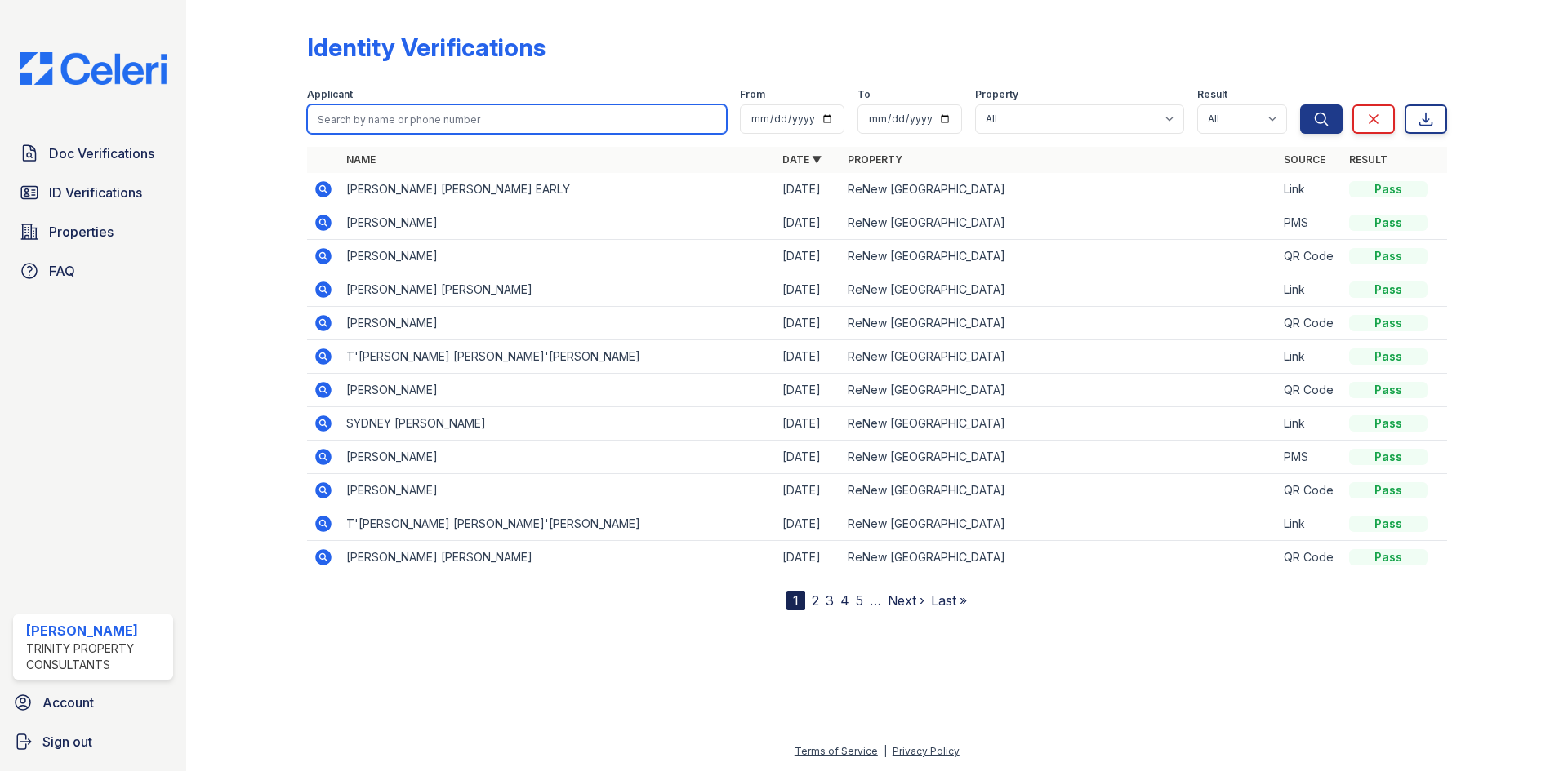
click at [469, 119] on input "search" at bounding box center [517, 119] width 420 height 30
type input "lillian"
click at [1300, 104] on button "Search" at bounding box center [1322, 119] width 43 height 30
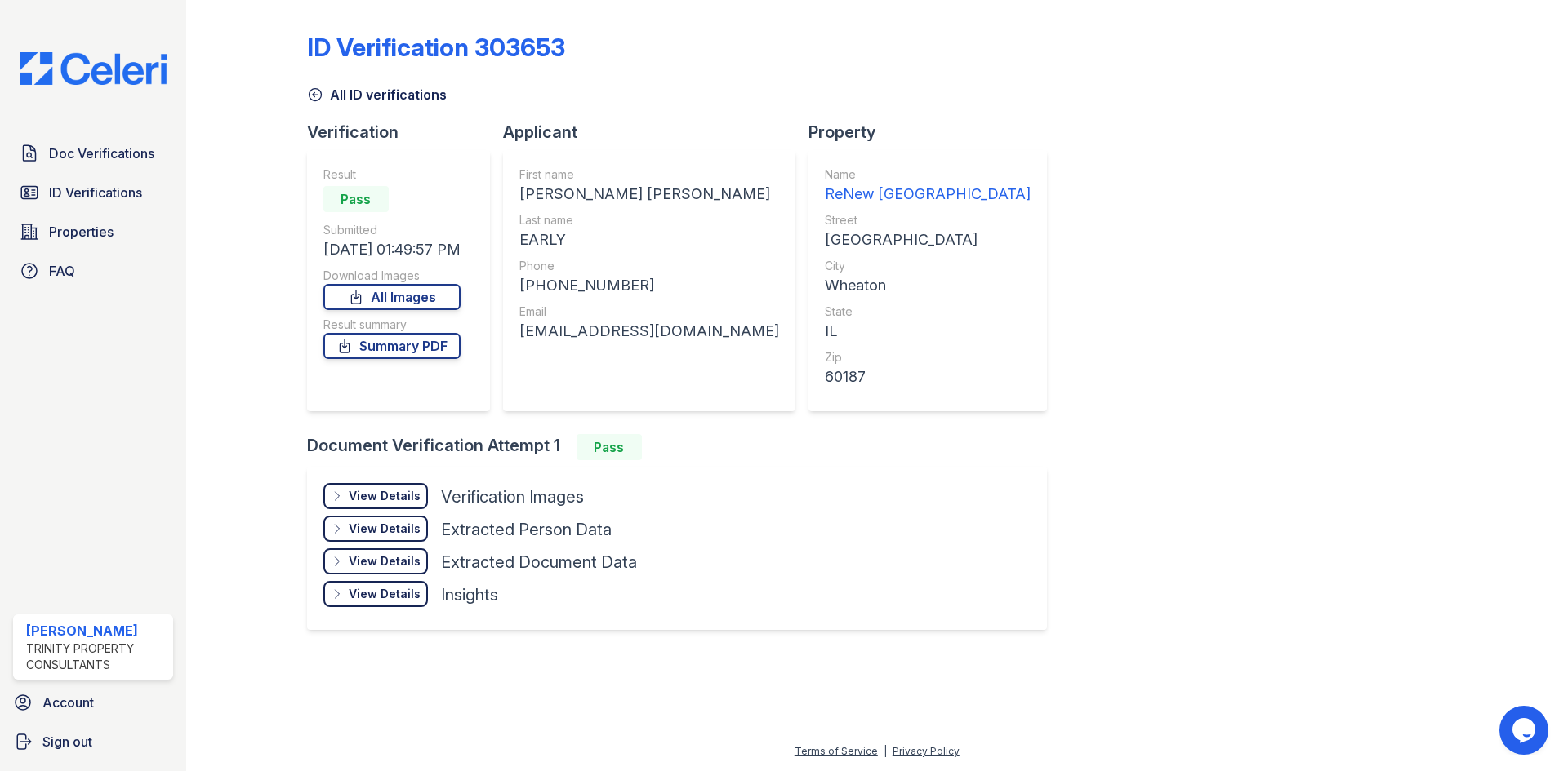
click at [405, 499] on div "View Details" at bounding box center [384, 496] width 72 height 17
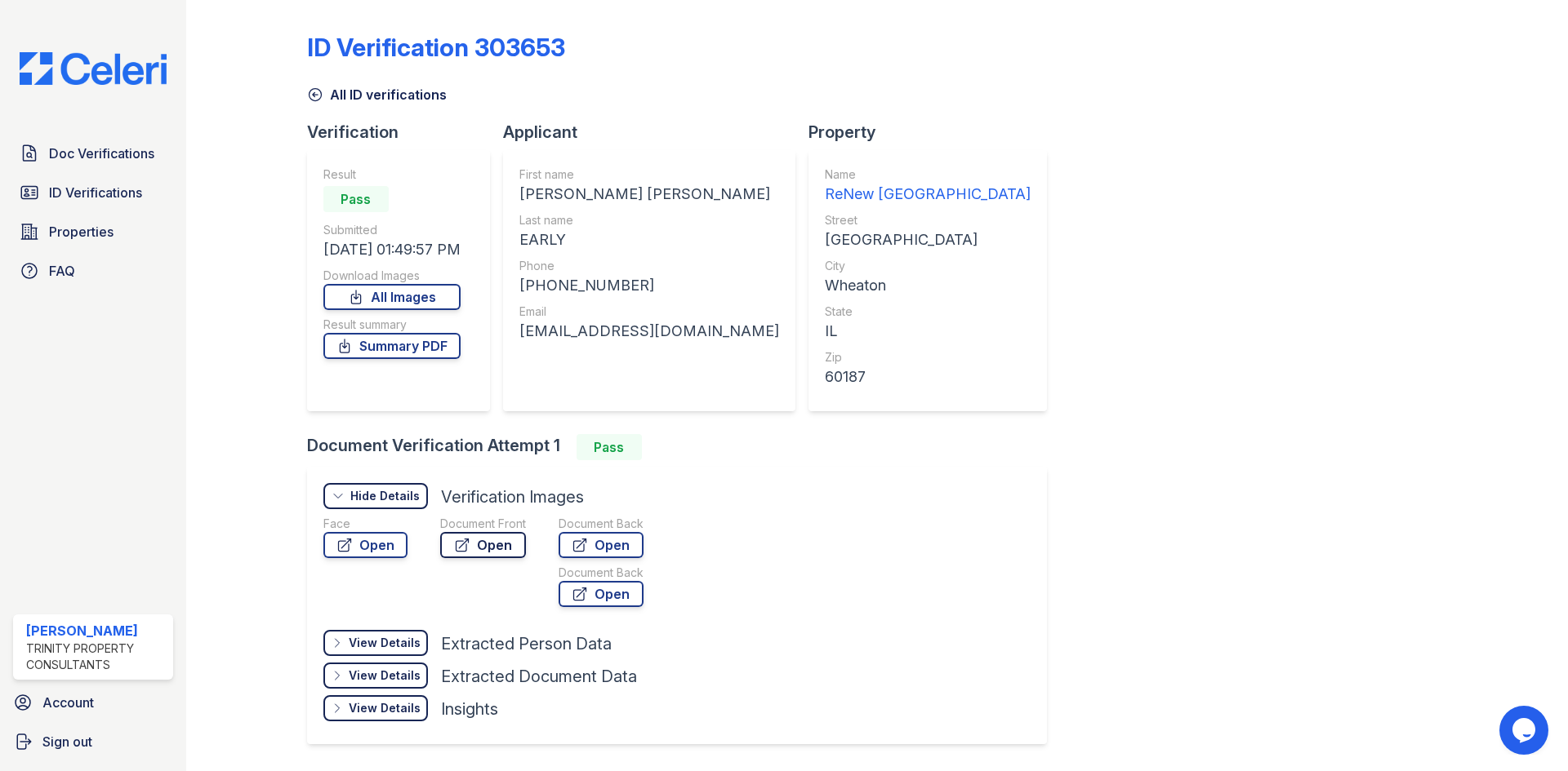
click at [467, 549] on icon at bounding box center [462, 545] width 17 height 17
click at [367, 559] on div "Face Open" at bounding box center [365, 564] width 84 height 98
click at [477, 554] on link "Open" at bounding box center [483, 545] width 86 height 26
click at [90, 189] on span "ID Verifications" at bounding box center [96, 192] width 93 height 20
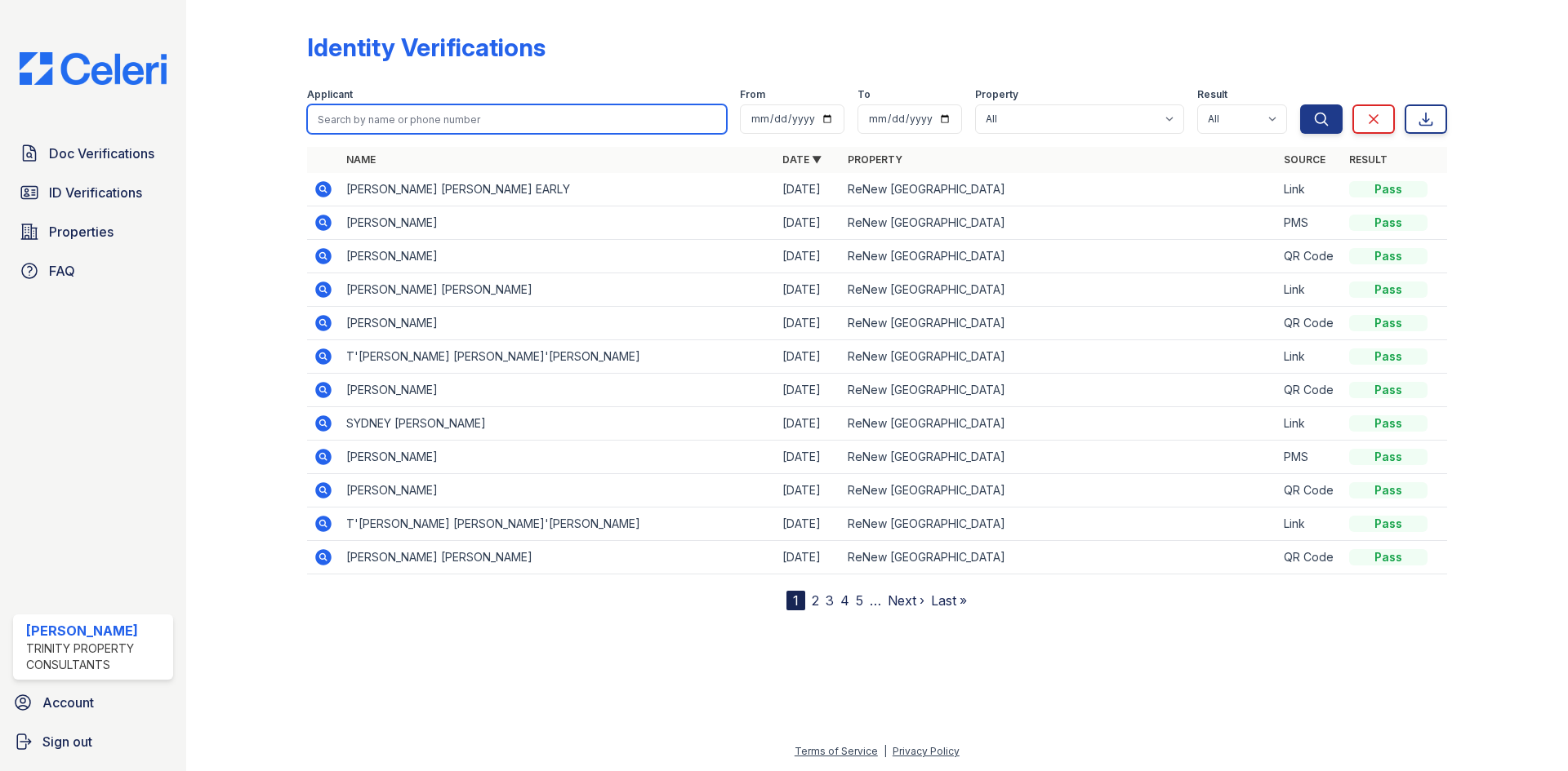
click at [427, 120] on input "search" at bounding box center [517, 119] width 420 height 30
type input "yong"
click at [1300, 104] on button "Search" at bounding box center [1322, 119] width 43 height 30
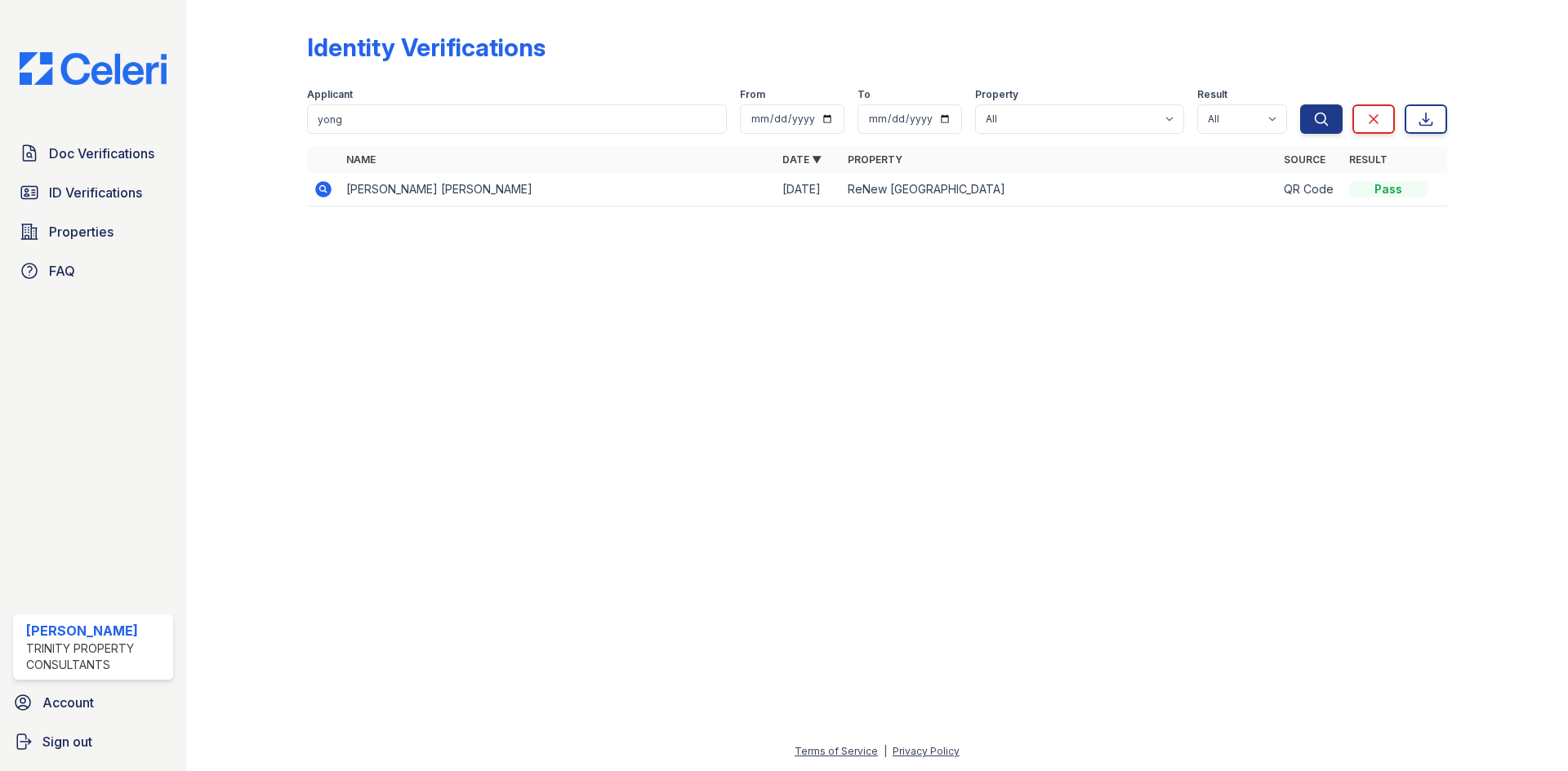
click at [325, 185] on icon at bounding box center [323, 189] width 17 height 17
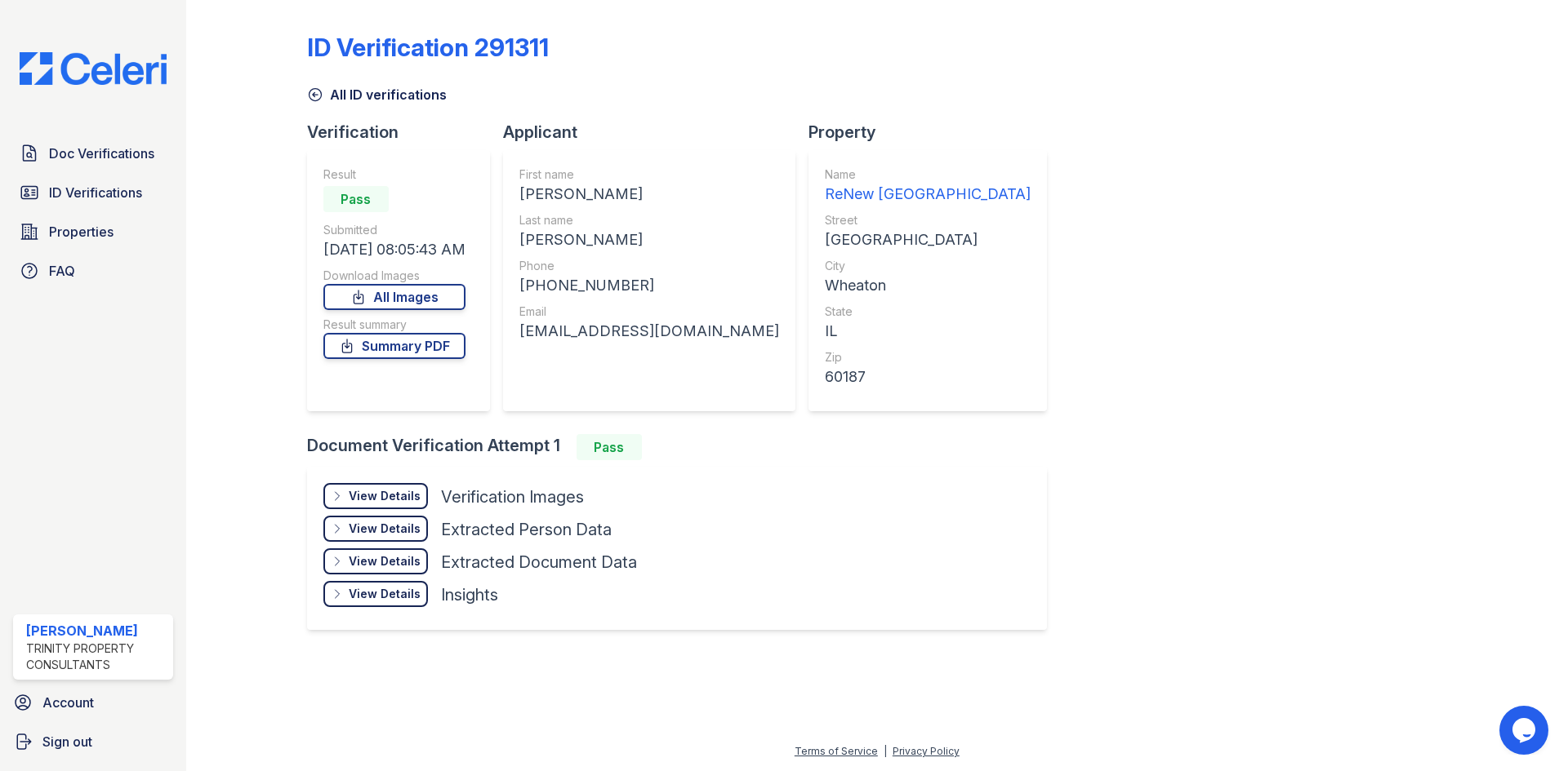
click at [420, 501] on div "View Details Details" at bounding box center [376, 496] width 104 height 26
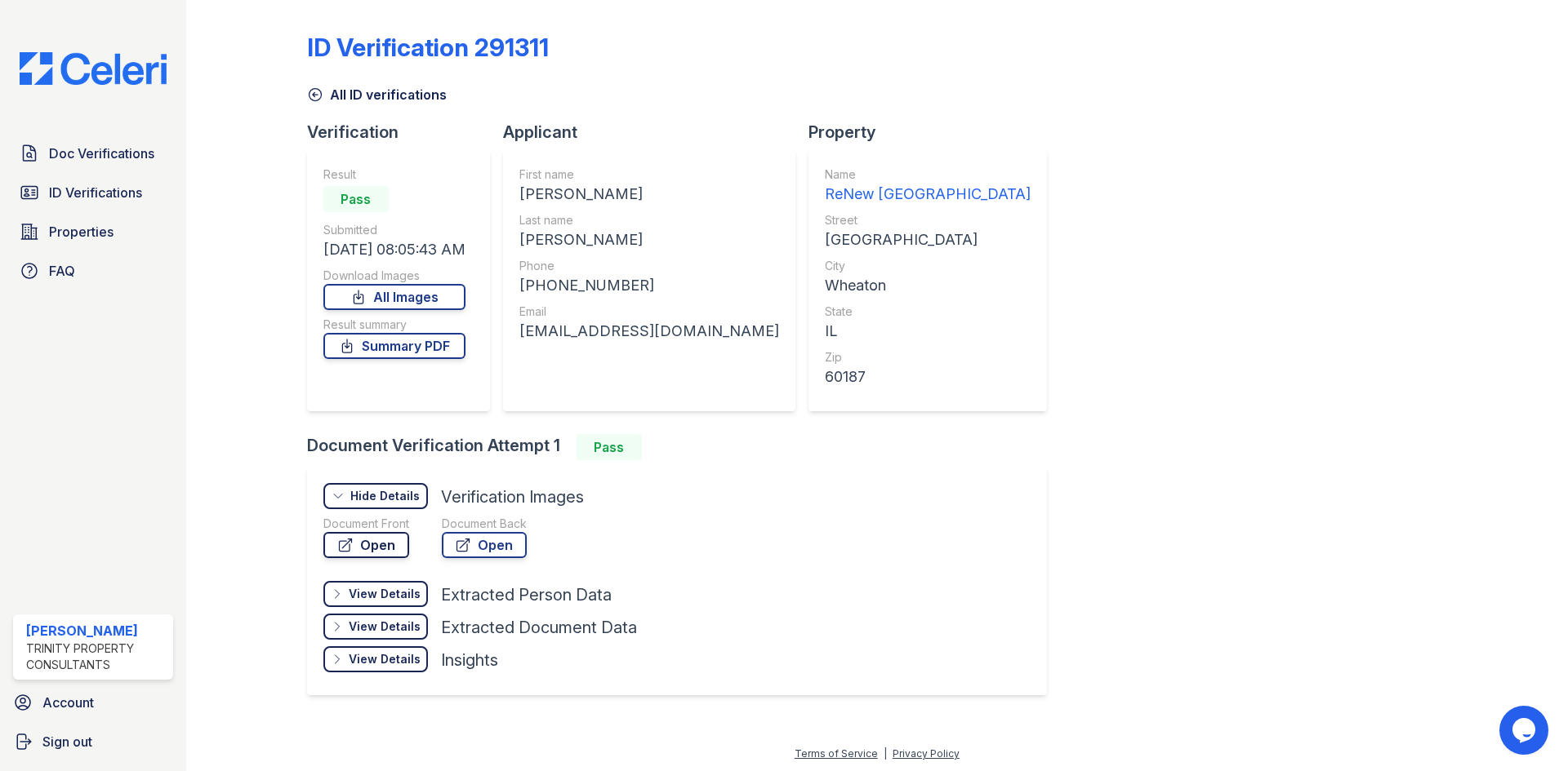
click at [376, 547] on link "Open" at bounding box center [366, 545] width 86 height 26
